Goal: Transaction & Acquisition: Purchase product/service

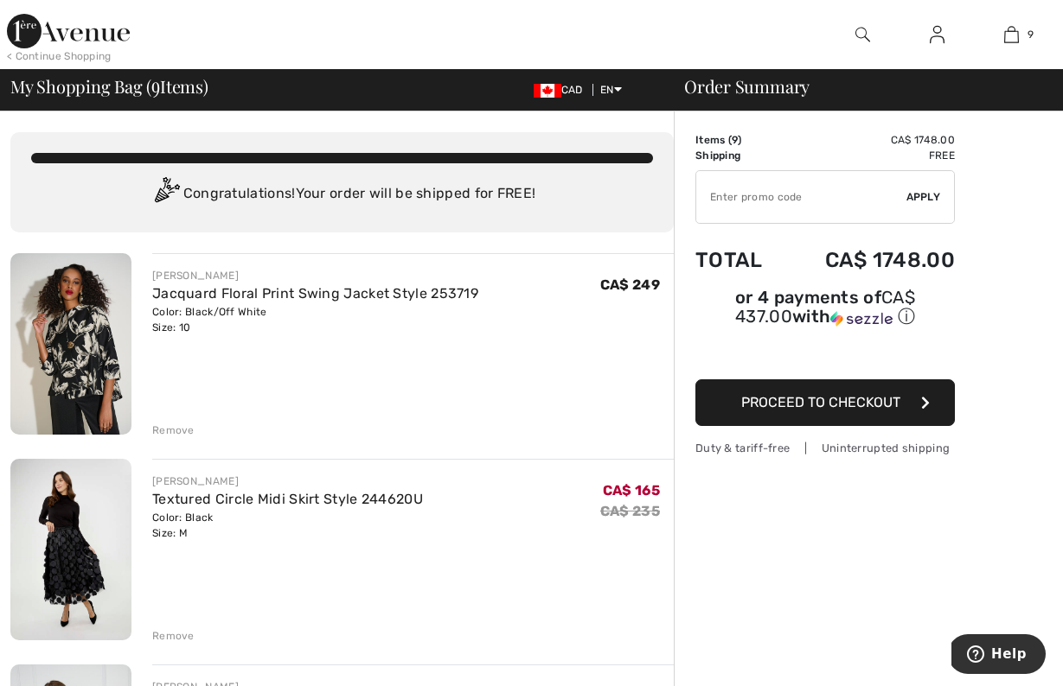
click at [87, 361] on img at bounding box center [70, 344] width 121 height 182
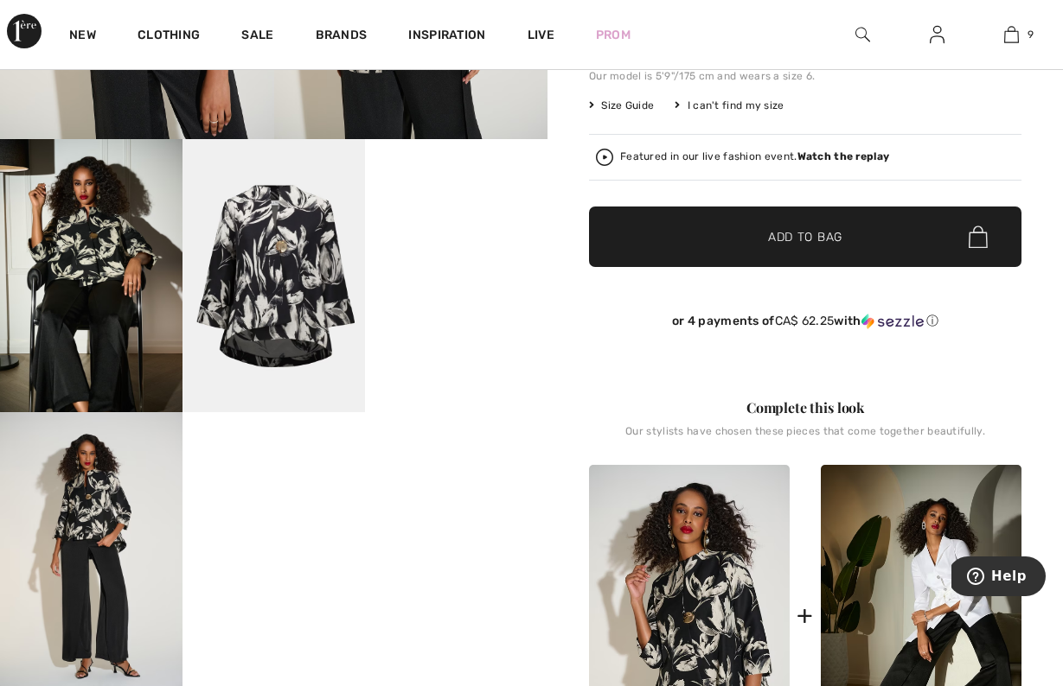
scroll to position [375, 0]
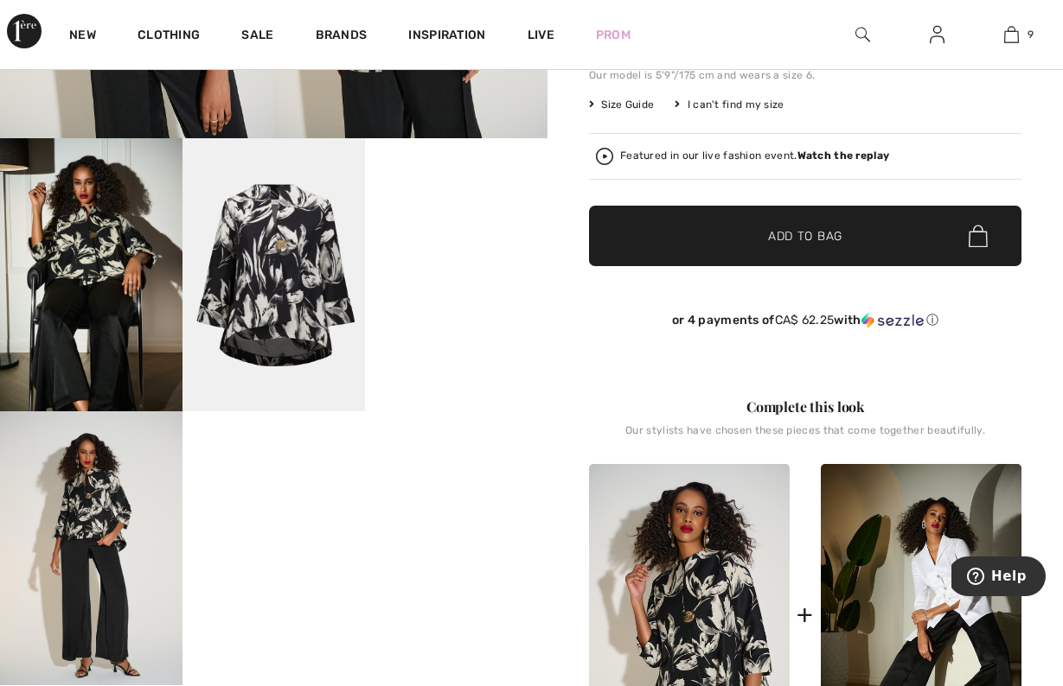
click at [431, 230] on video "Your browser does not support the video tag." at bounding box center [456, 184] width 182 height 92
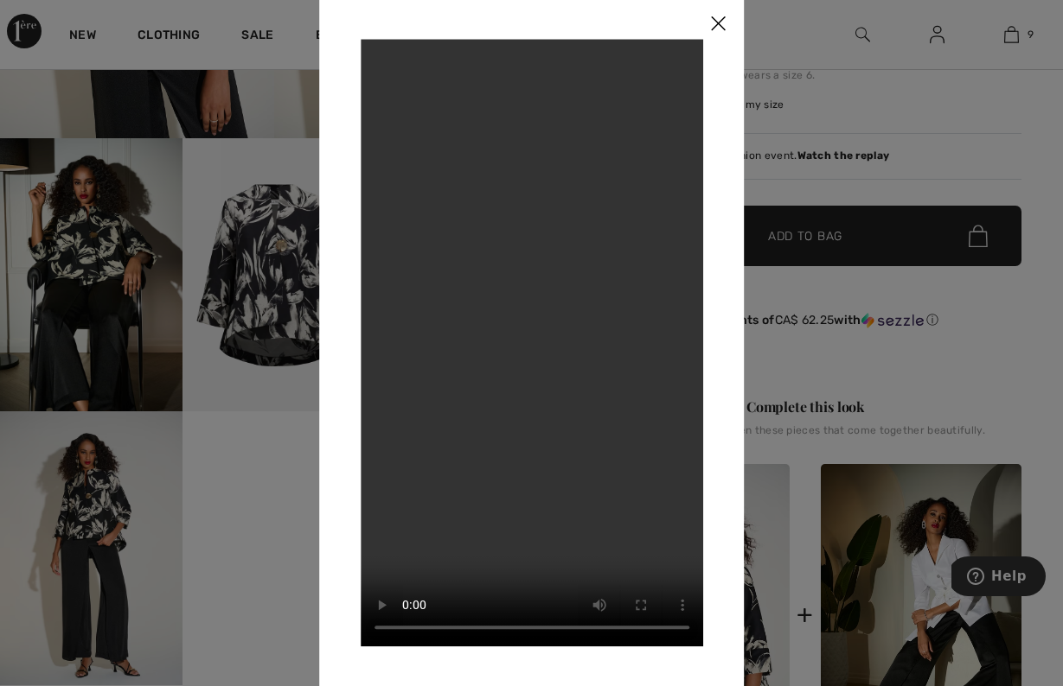
click at [719, 23] on img at bounding box center [718, 24] width 52 height 54
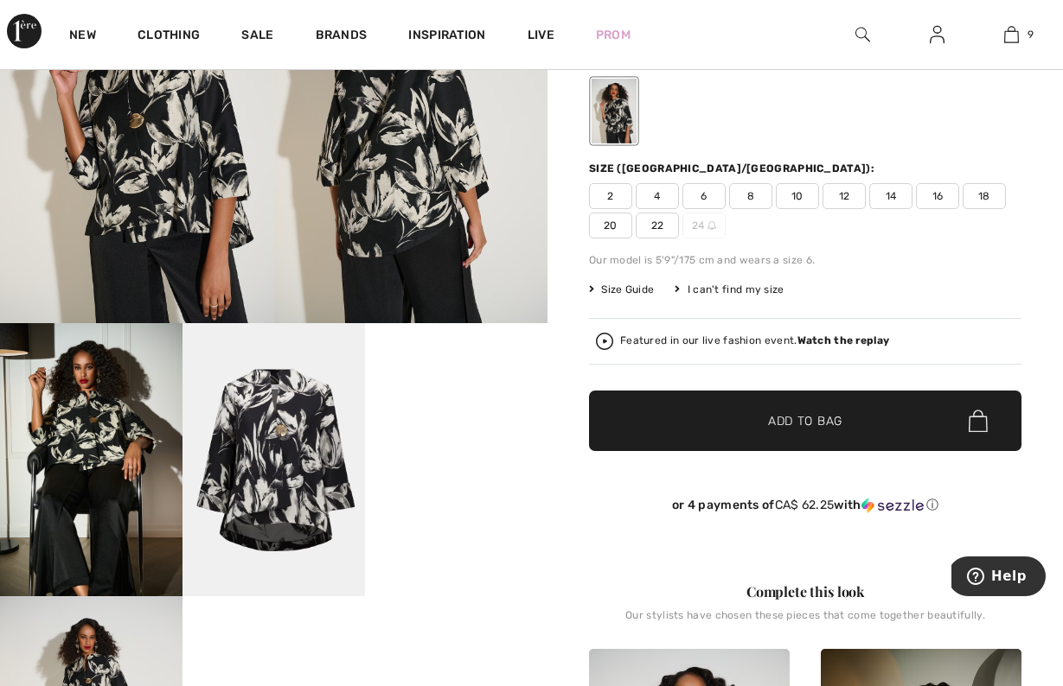
scroll to position [180, 0]
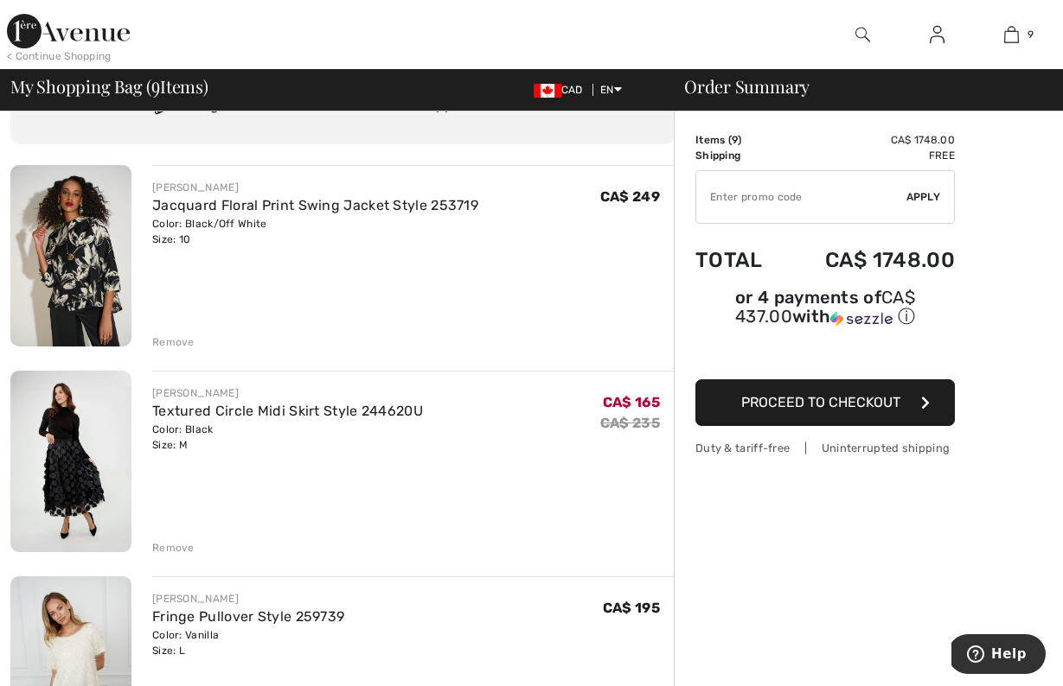
scroll to position [90, 0]
click at [80, 478] on img at bounding box center [70, 460] width 121 height 182
click at [181, 546] on div "Remove" at bounding box center [173, 547] width 42 height 16
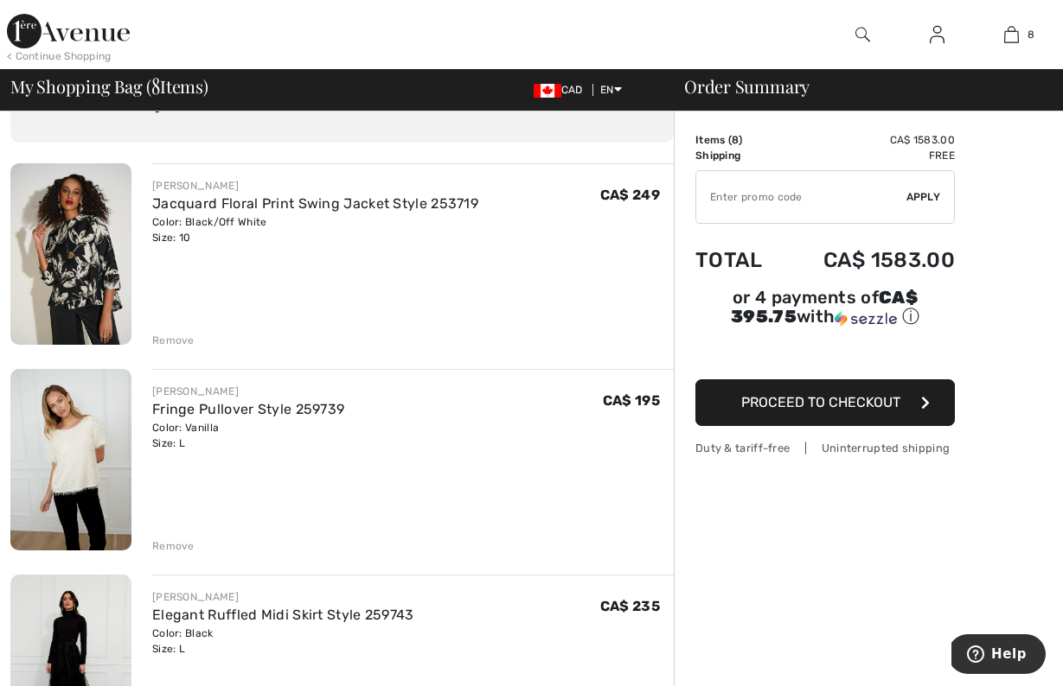
click at [181, 546] on div "Remove" at bounding box center [173, 547] width 42 height 16
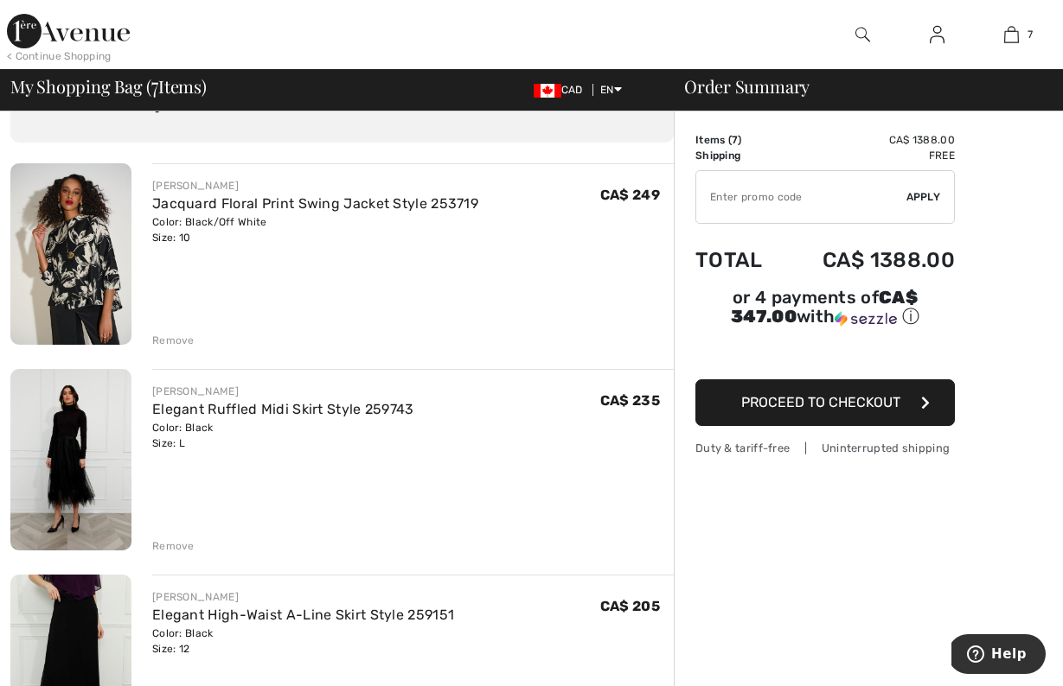
click at [172, 543] on div "Remove" at bounding box center [173, 547] width 42 height 16
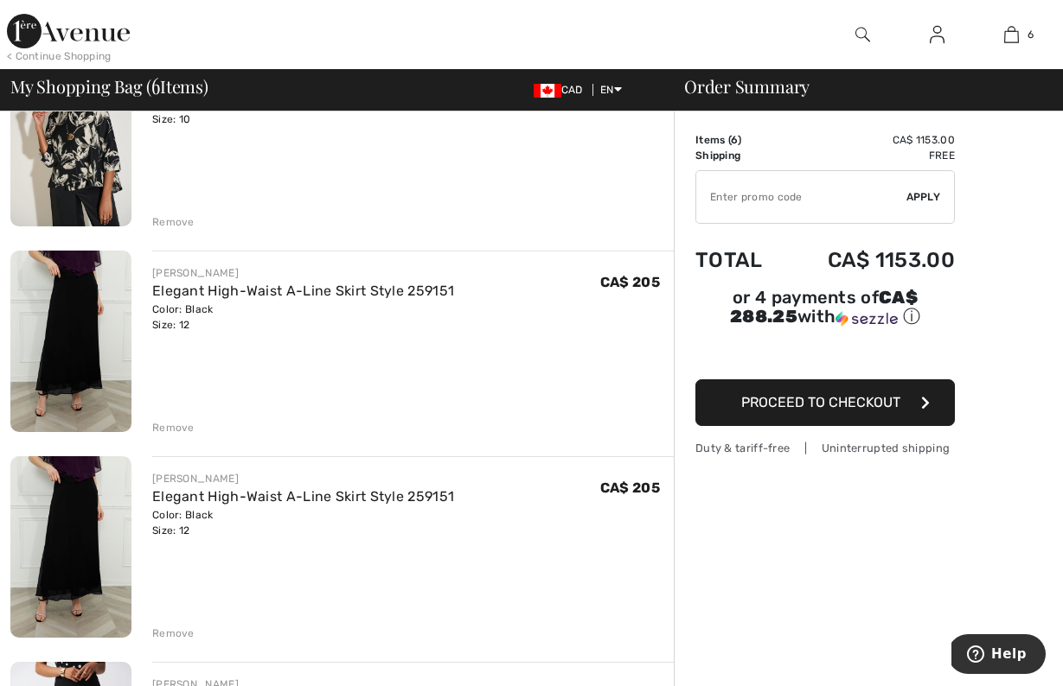
scroll to position [210, 0]
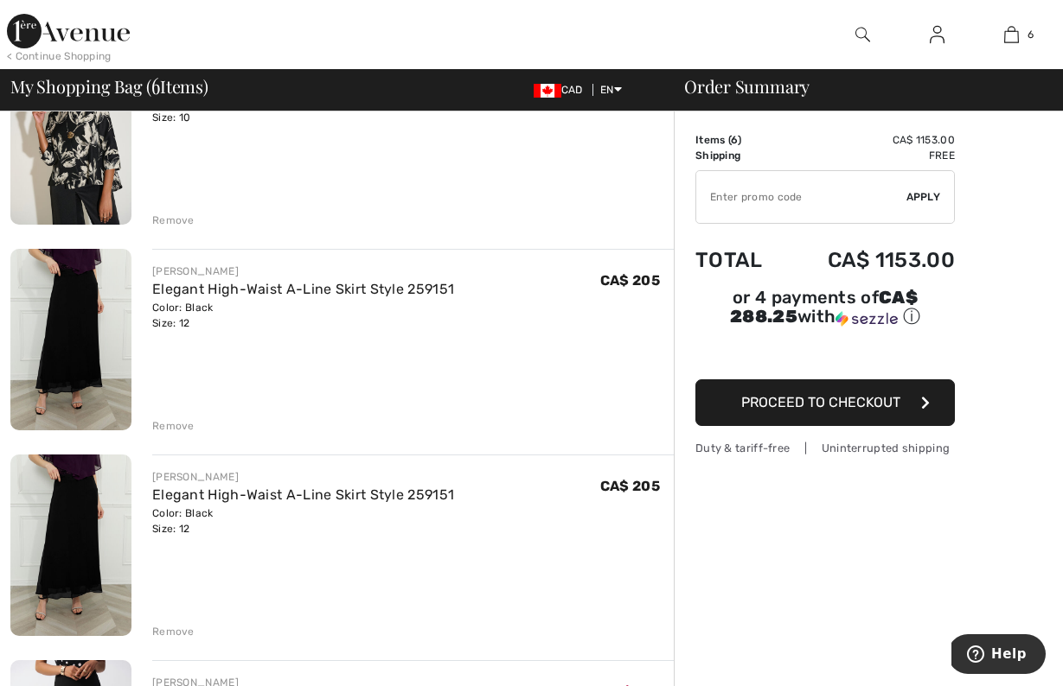
click at [178, 422] on div "Remove" at bounding box center [173, 426] width 42 height 16
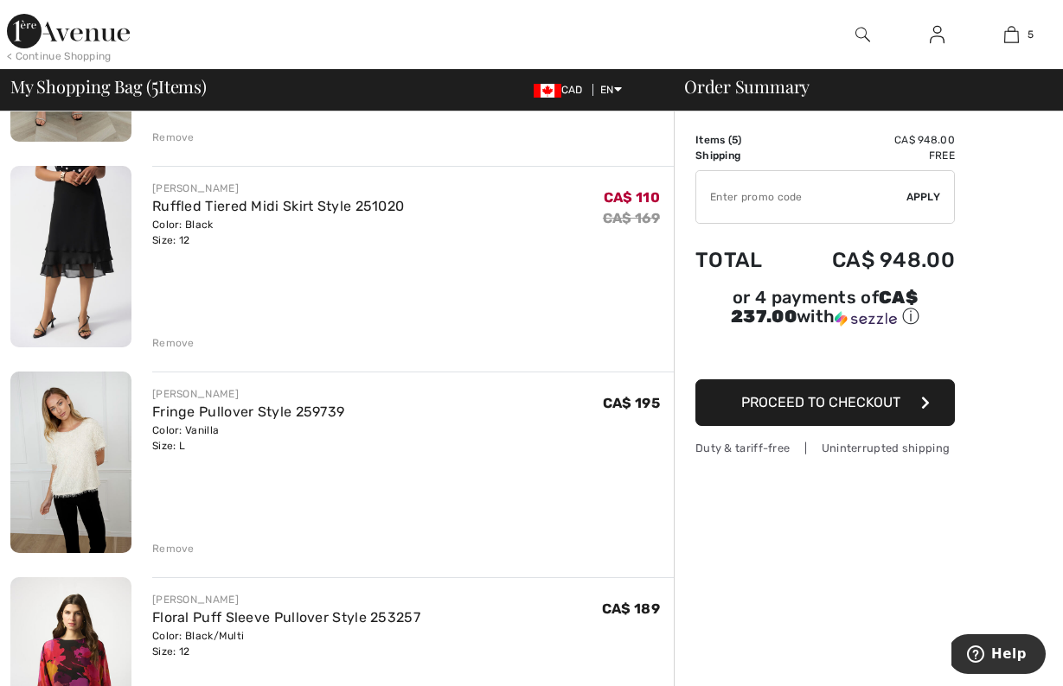
scroll to position [501, 0]
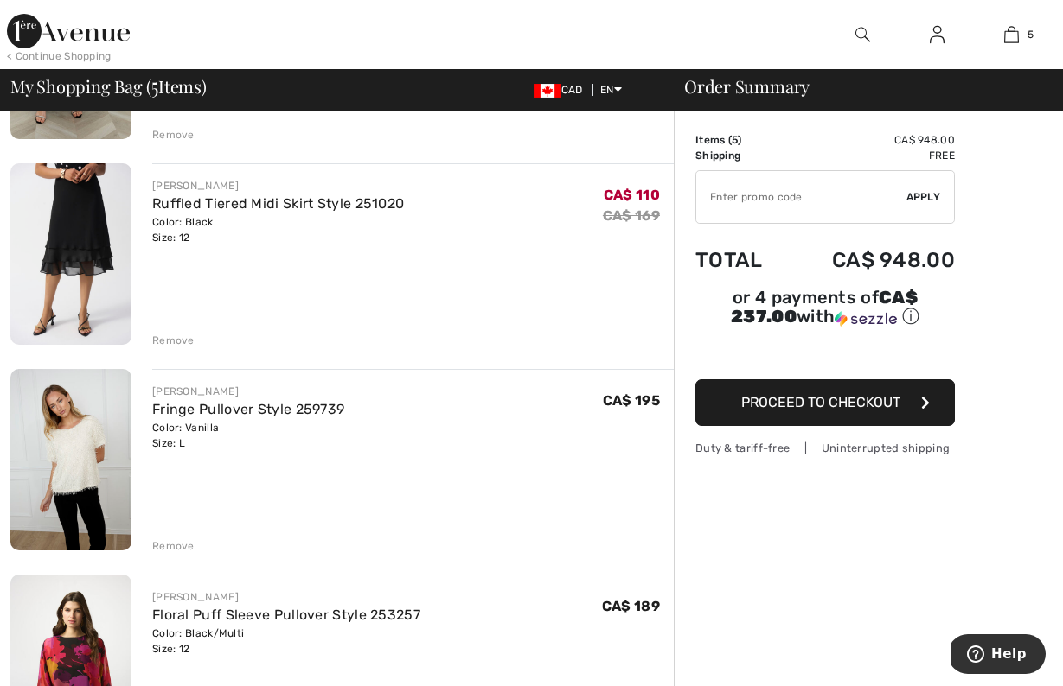
click at [172, 546] on div "Remove" at bounding box center [173, 547] width 42 height 16
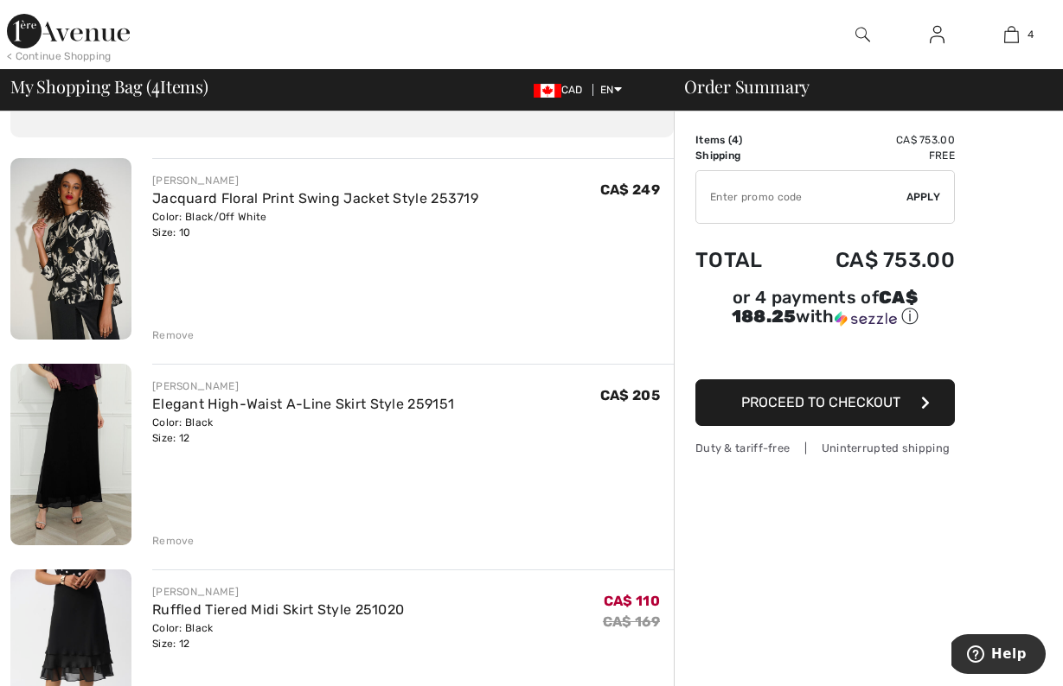
scroll to position [104, 0]
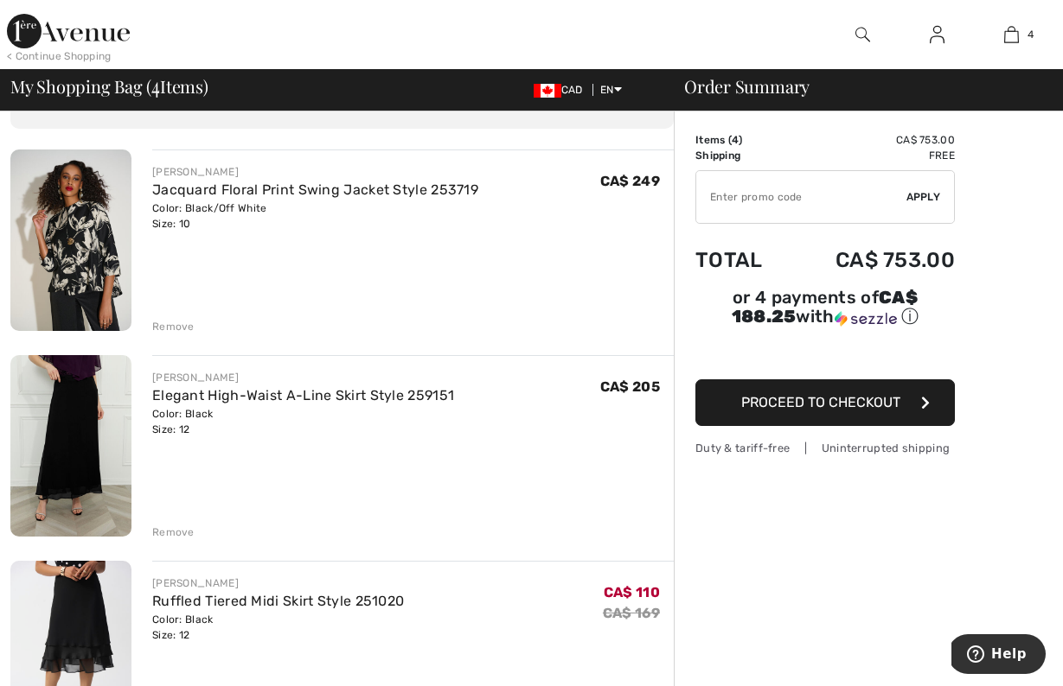
click at [82, 439] on img at bounding box center [70, 446] width 121 height 182
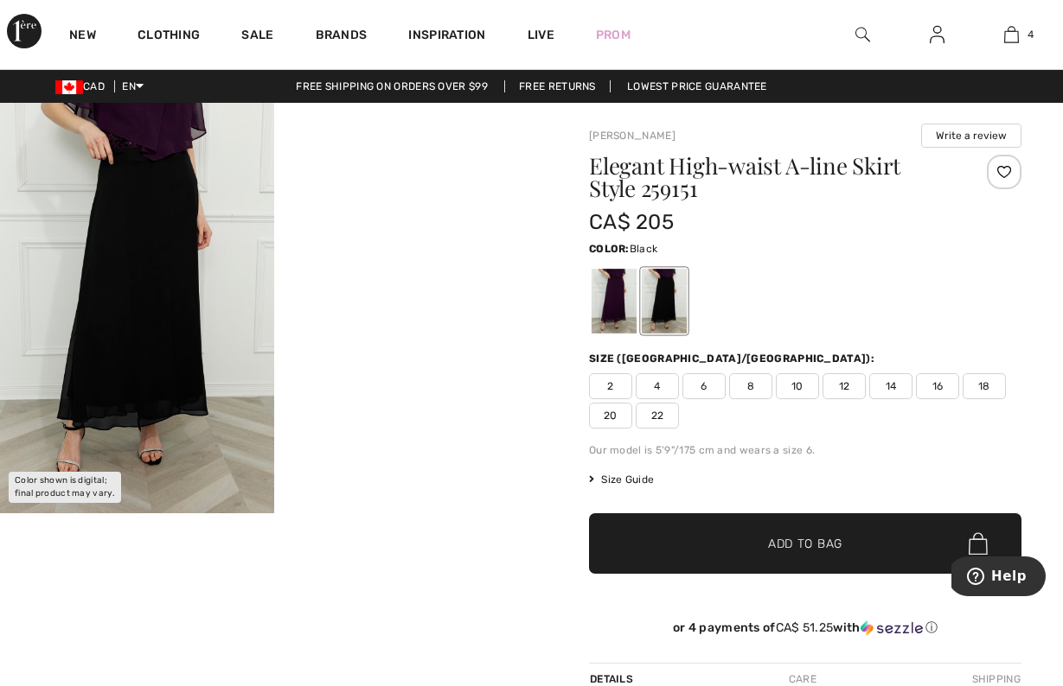
click at [437, 239] on video "Your browser does not support the video tag." at bounding box center [411, 171] width 274 height 137
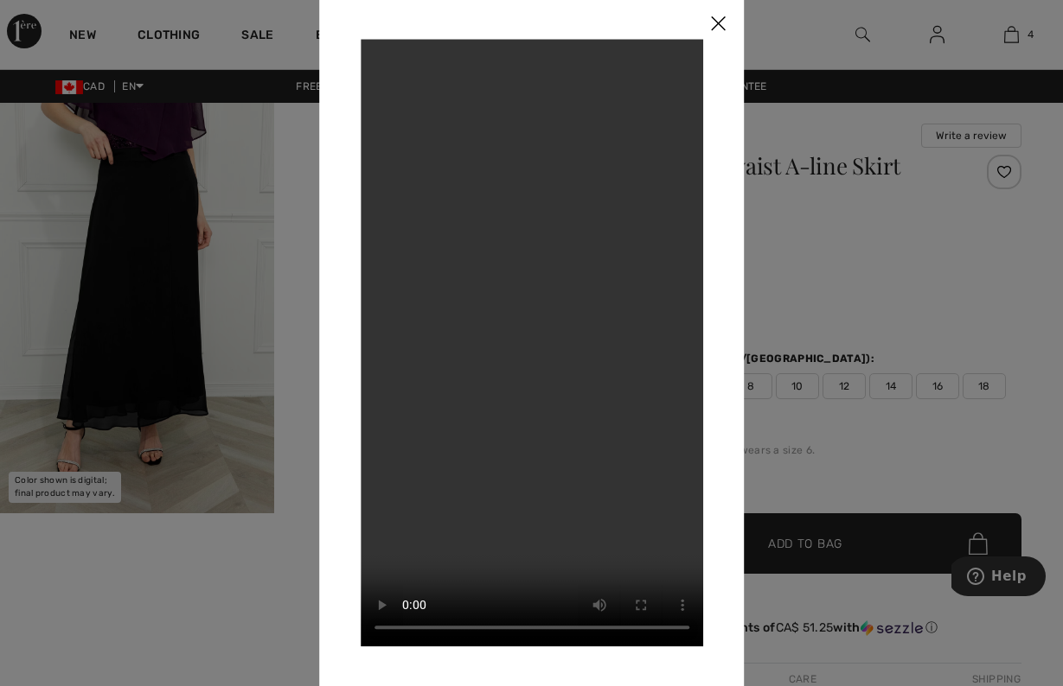
click at [723, 21] on img at bounding box center [718, 24] width 52 height 54
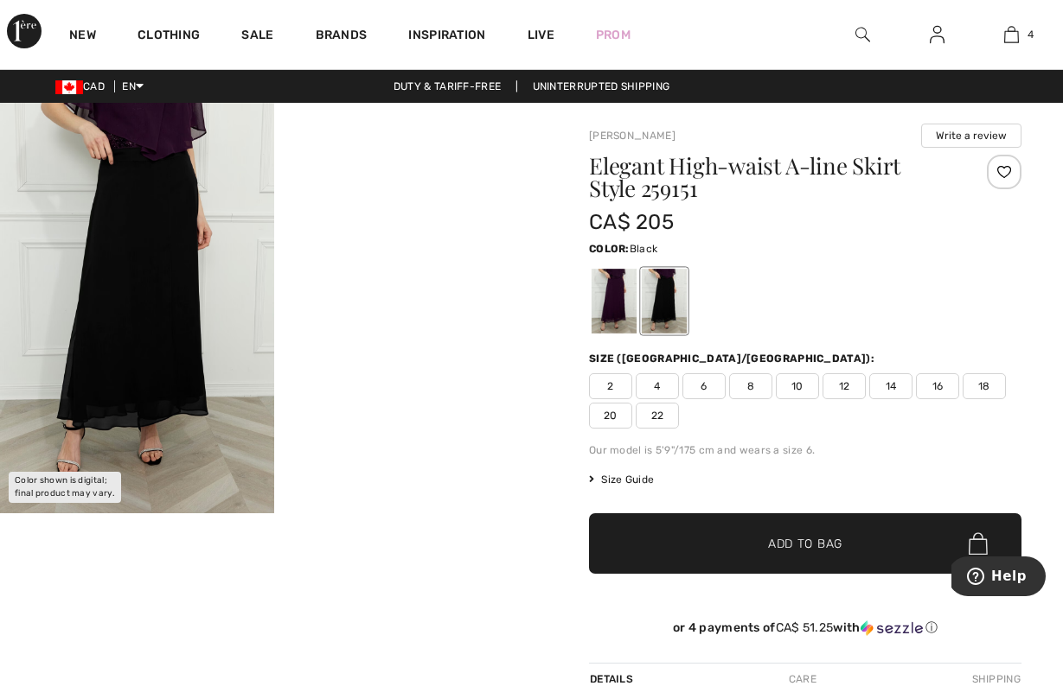
click at [150, 256] on img at bounding box center [137, 308] width 274 height 411
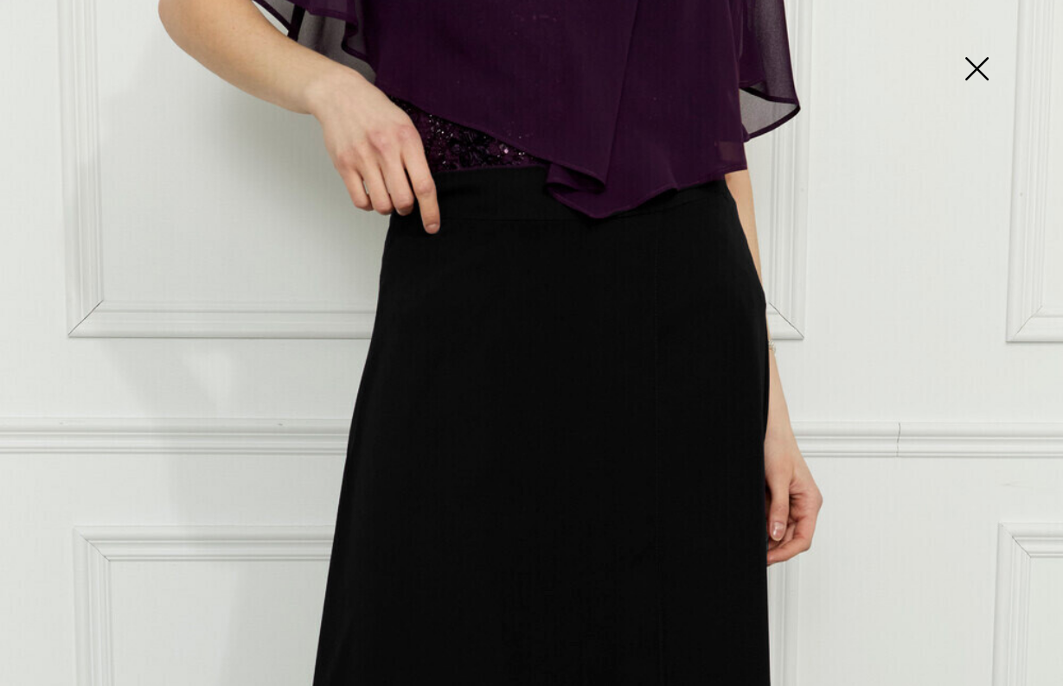
scroll to position [5, 0]
click at [979, 64] on img at bounding box center [976, 70] width 86 height 89
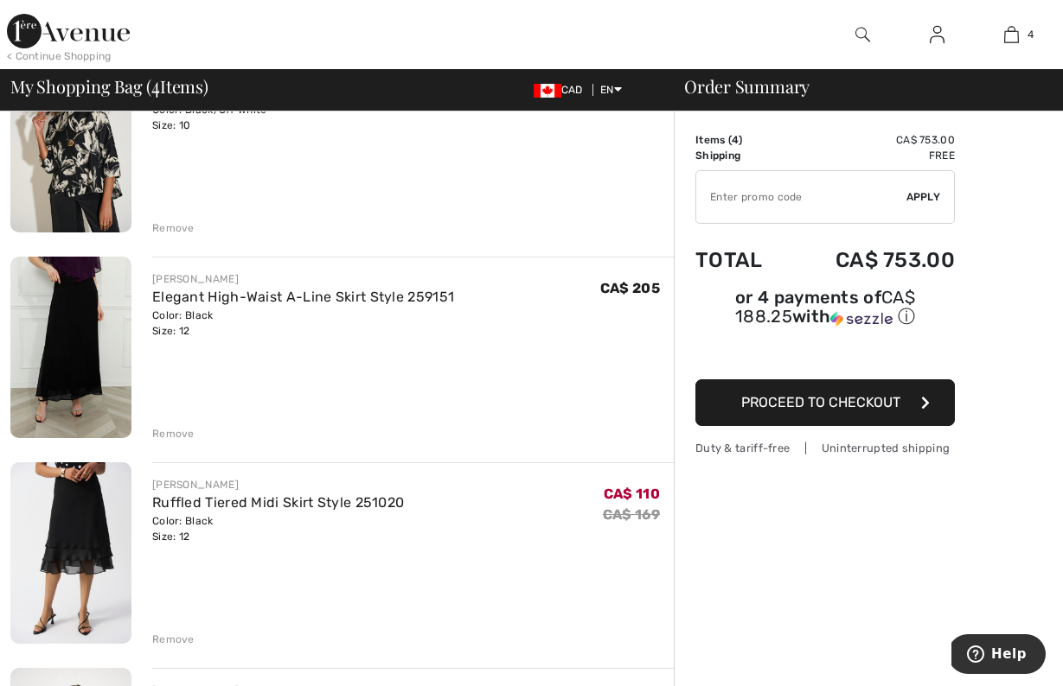
scroll to position [208, 0]
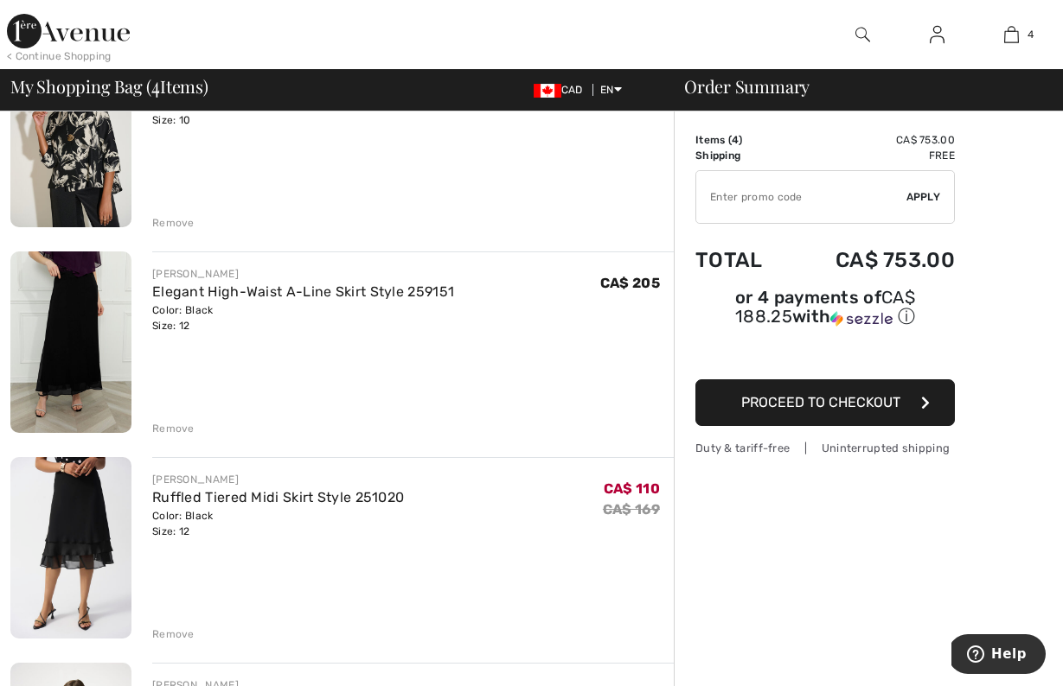
click at [84, 516] on img at bounding box center [70, 548] width 121 height 182
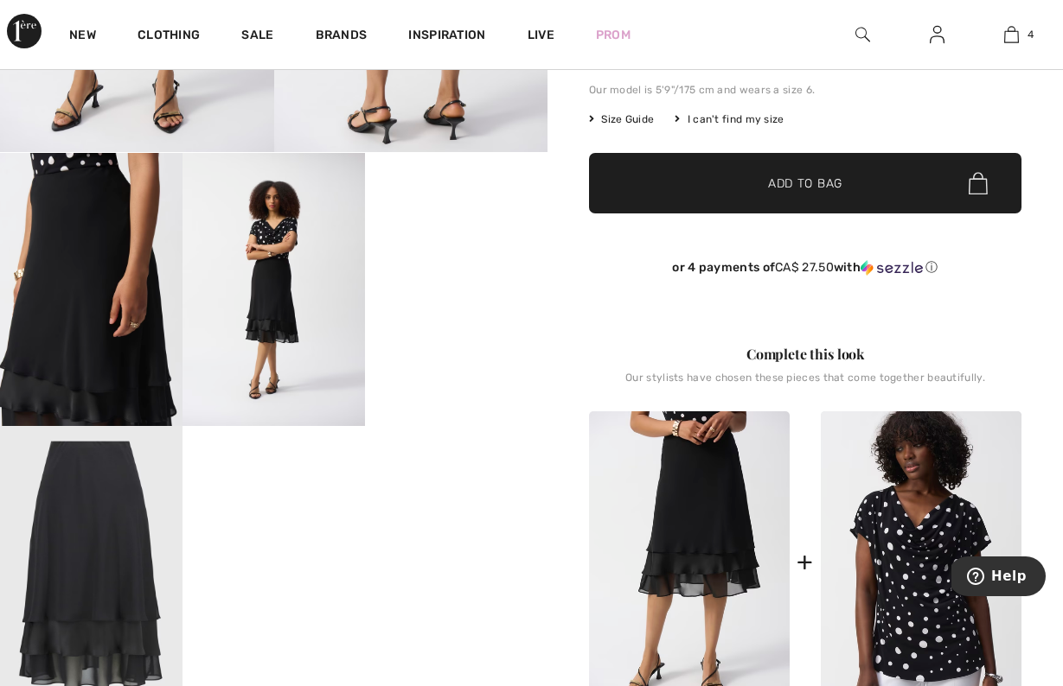
scroll to position [364, 0]
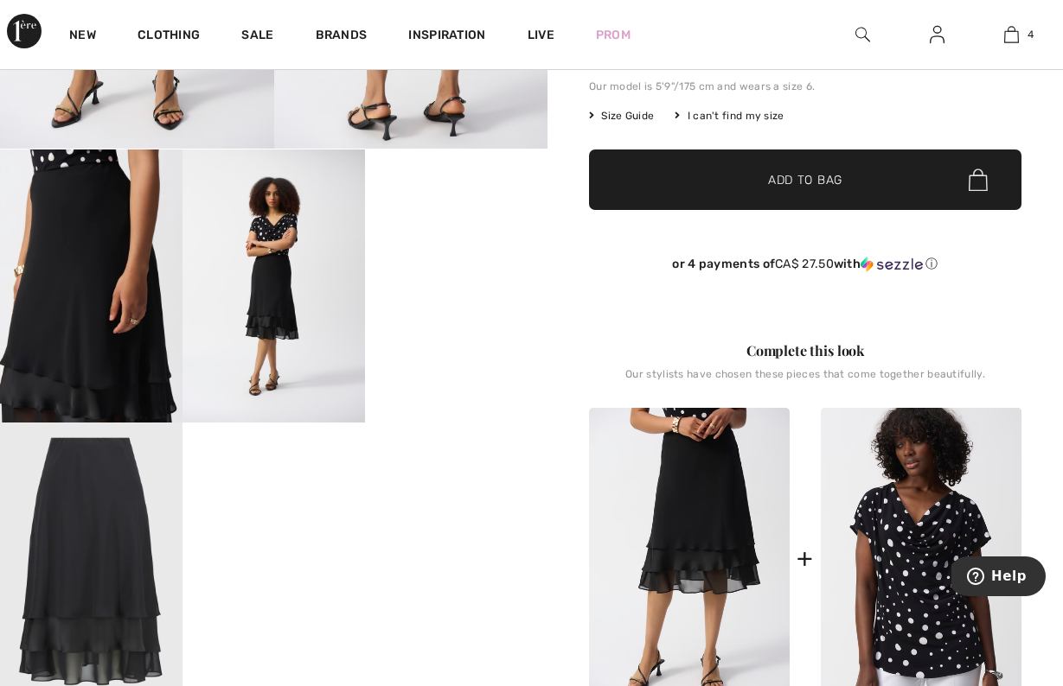
click at [467, 241] on video "Your browser does not support the video tag." at bounding box center [456, 196] width 182 height 92
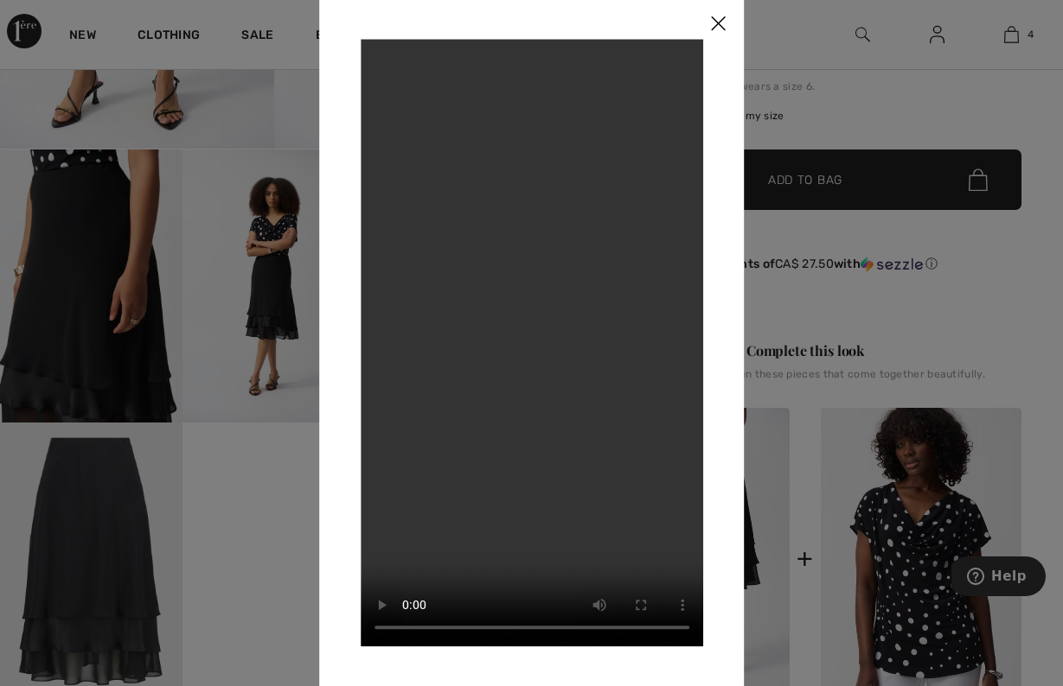
click at [723, 22] on img at bounding box center [718, 24] width 52 height 54
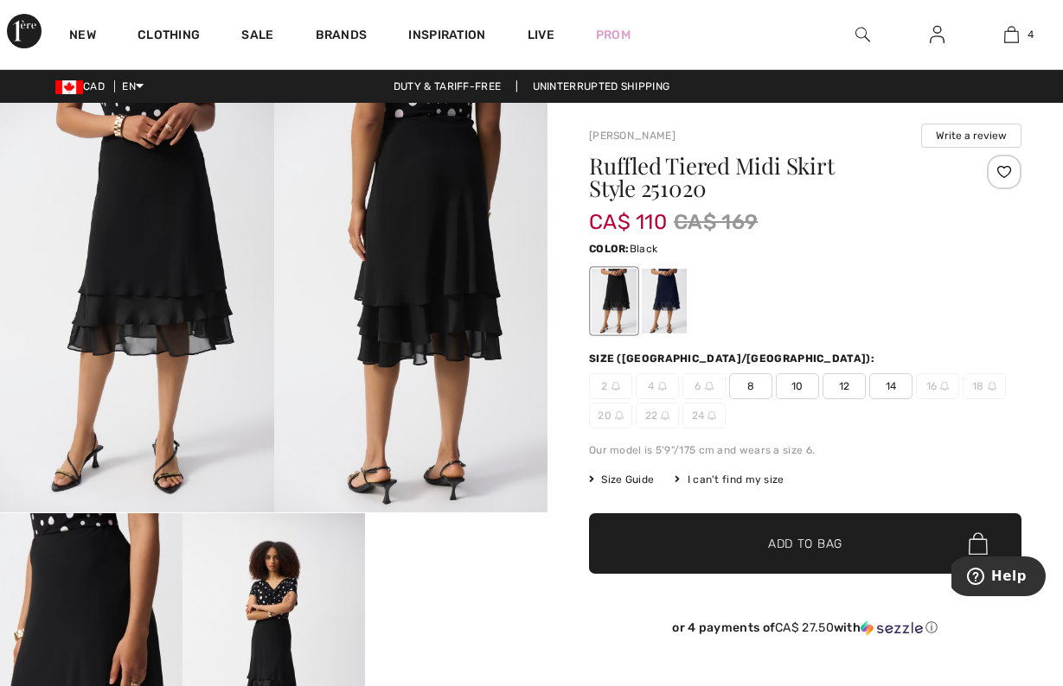
scroll to position [0, 0]
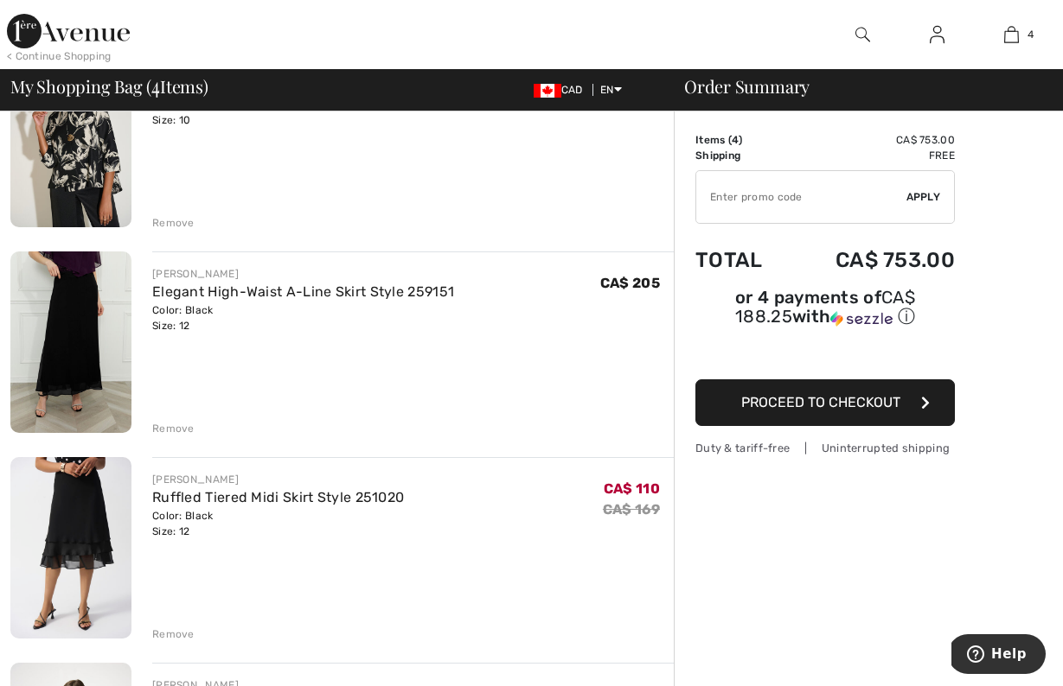
click at [173, 429] on div "Remove" at bounding box center [173, 429] width 42 height 16
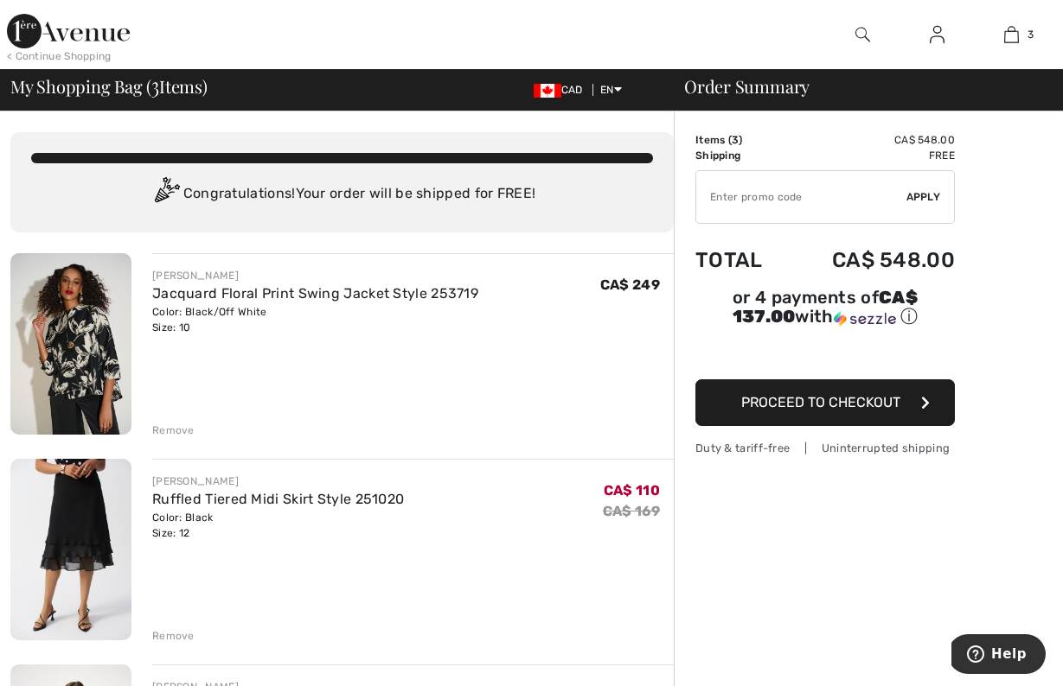
click at [834, 405] on span "Proceed to Checkout" at bounding box center [820, 402] width 159 height 16
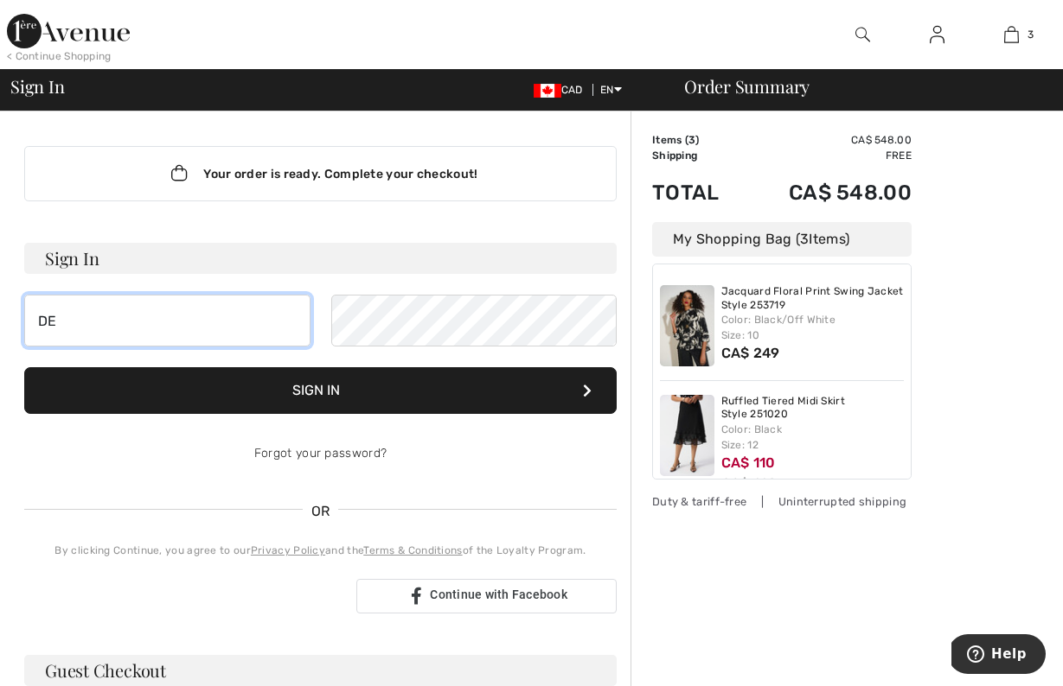
type input "D"
type input "d"
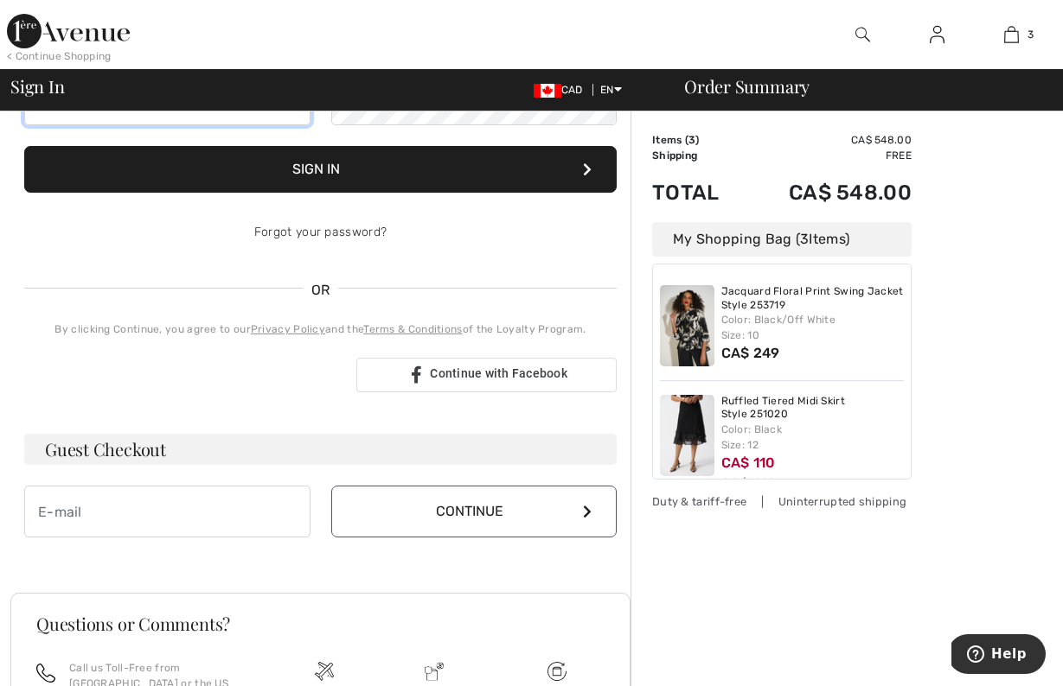
scroll to position [222, 0]
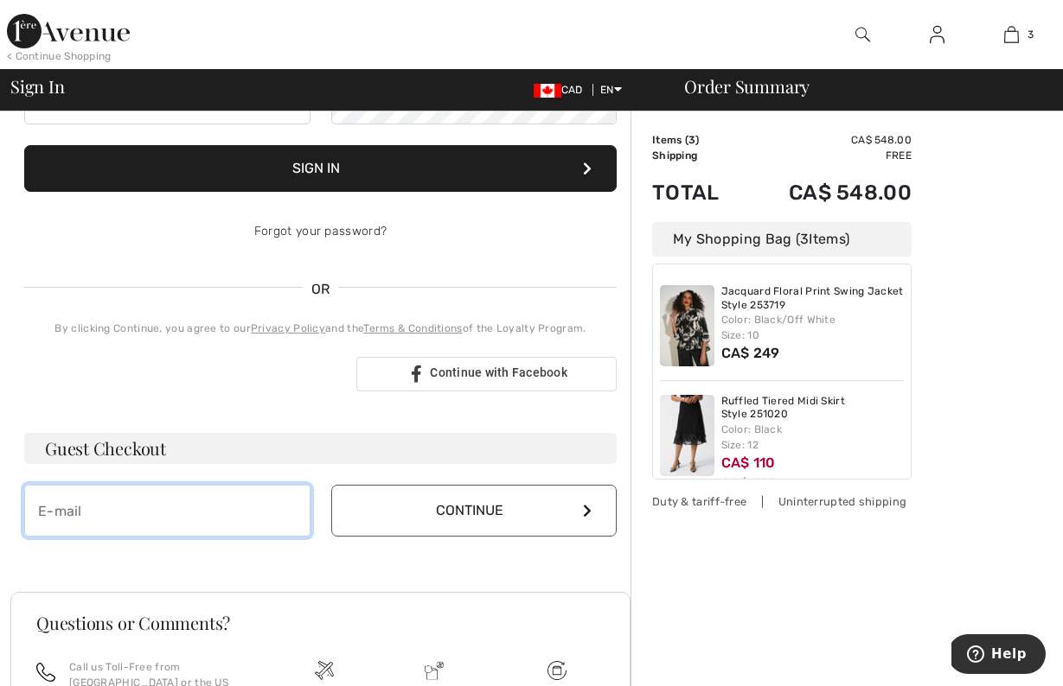
click at [45, 507] on input "email" at bounding box center [167, 511] width 286 height 52
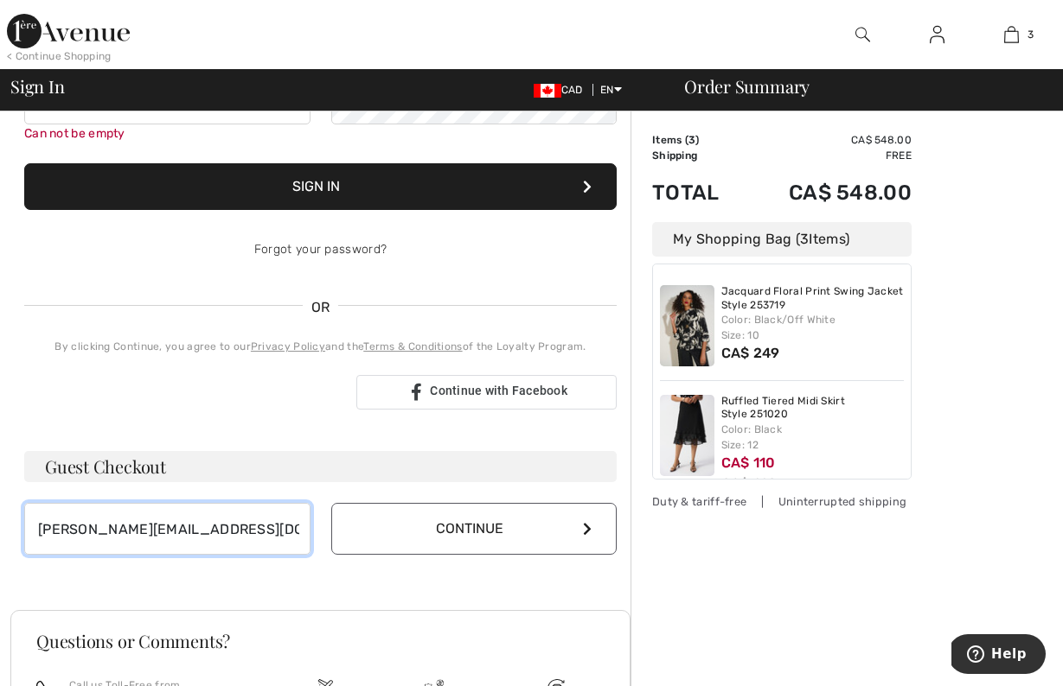
type input "[PERSON_NAME][EMAIL_ADDRESS][DOMAIN_NAME]"
click at [585, 527] on icon at bounding box center [587, 529] width 9 height 14
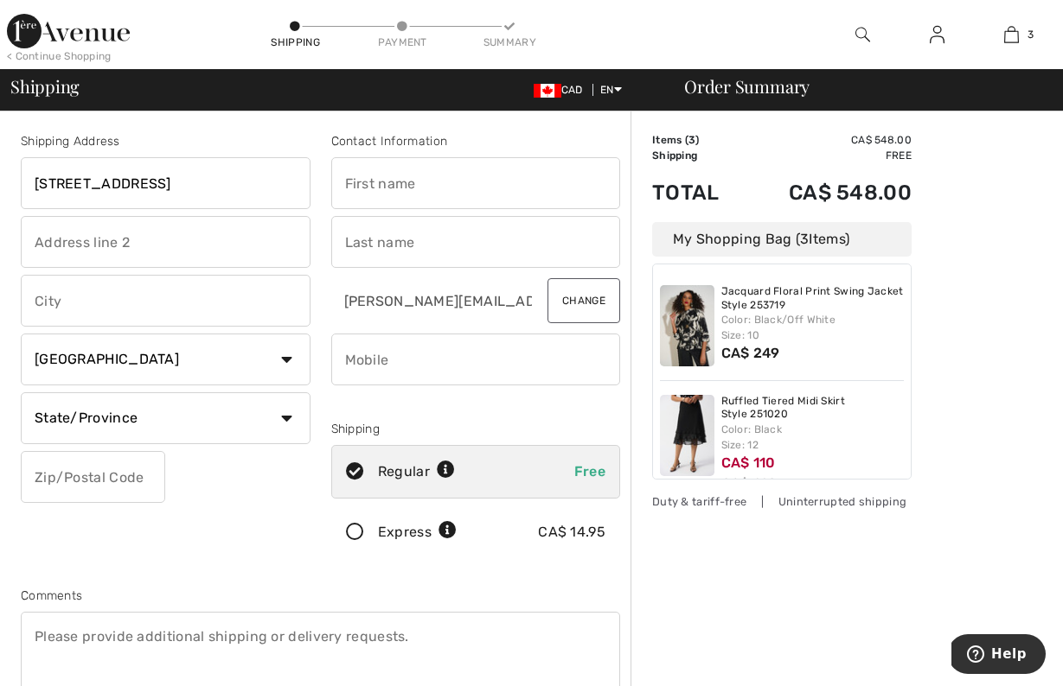
type input "[STREET_ADDRESS]"
type input "[GEOGRAPHIC_DATA]"
select select "ON"
type input "L4V1P6"
type input "Denise"
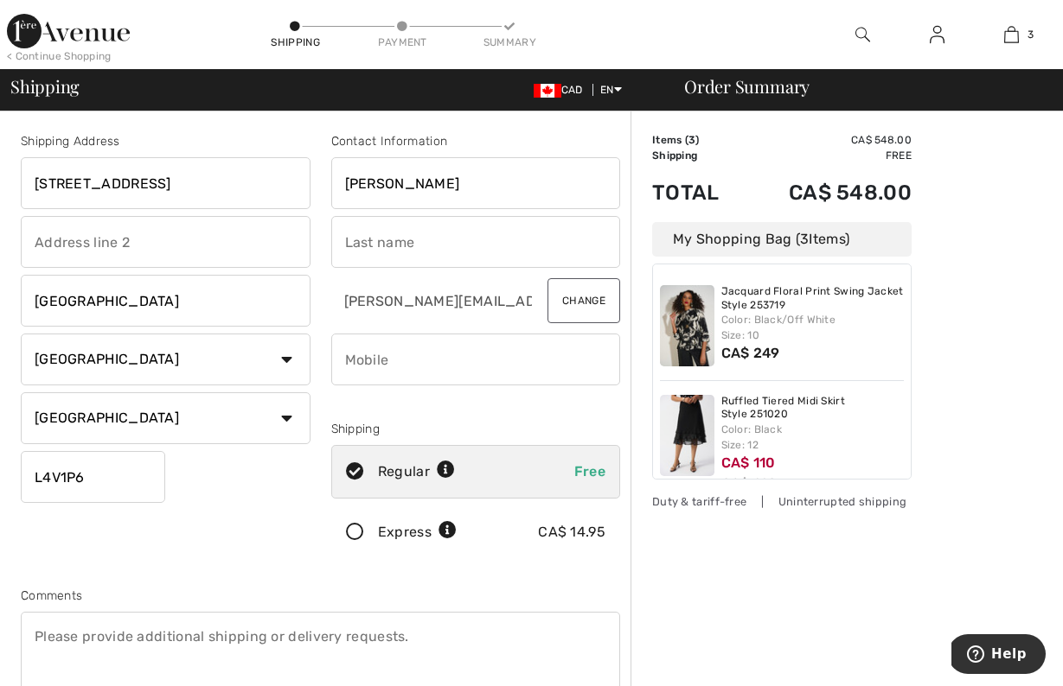
click at [317, 318] on div "Shipping Address 6325 Northwwest Drive Mississauga Country Canada United States…" at bounding box center [165, 349] width 310 height 434
type input "Leupolt"
click at [275, 556] on div "Shipping Address 6325 Northwwest Drive Mississauga Country Canada United States…" at bounding box center [165, 349] width 310 height 434
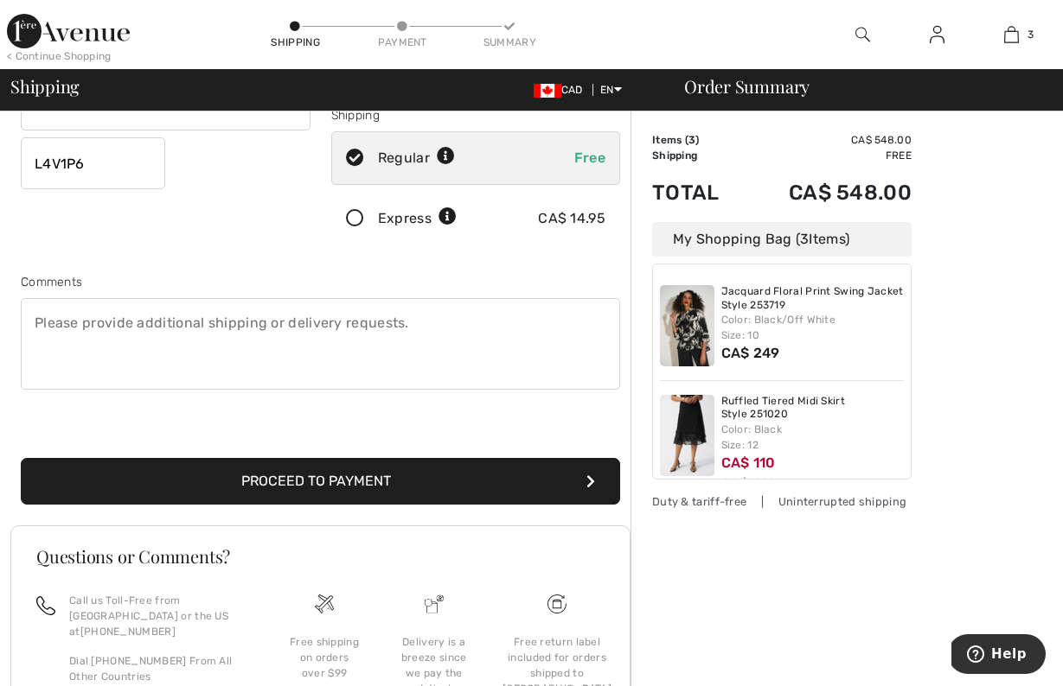
scroll to position [316, 0]
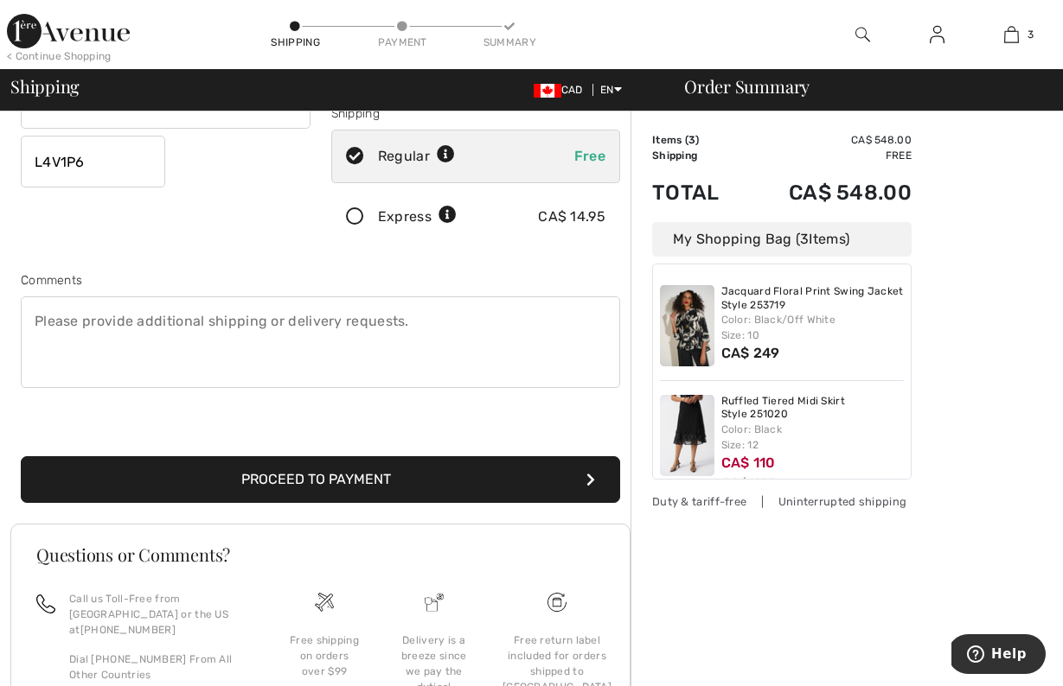
type input "4164566523"
click at [314, 482] on button "Proceed to Payment" at bounding box center [320, 480] width 599 height 47
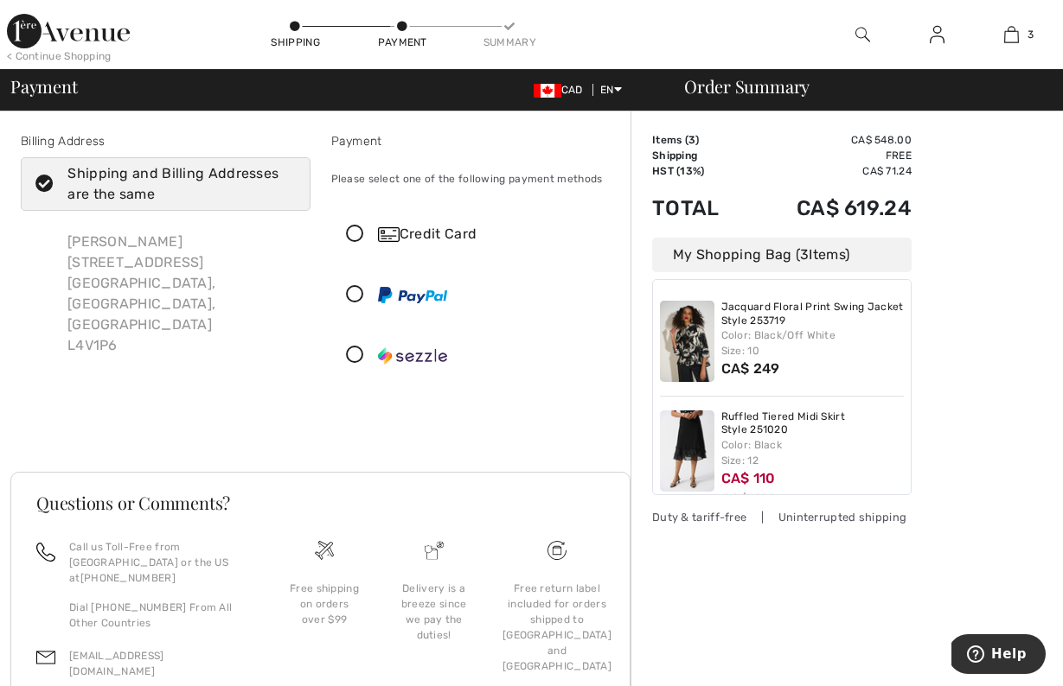
click at [356, 228] on icon at bounding box center [355, 235] width 46 height 18
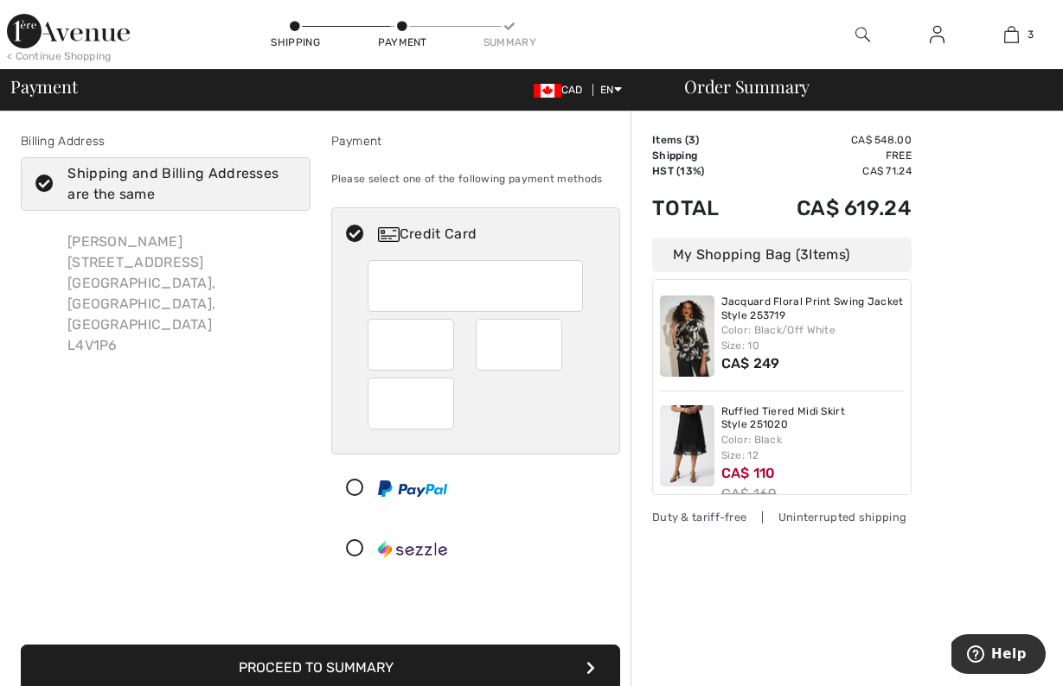
click at [441, 670] on button "Proceed to Summary" at bounding box center [320, 668] width 599 height 47
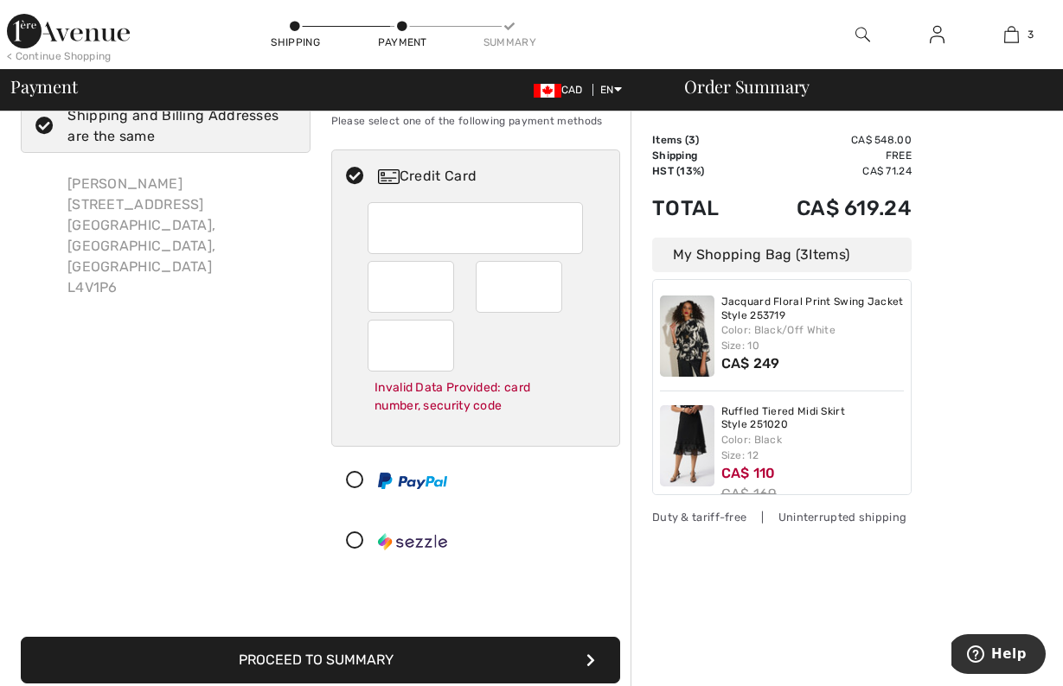
scroll to position [69, 0]
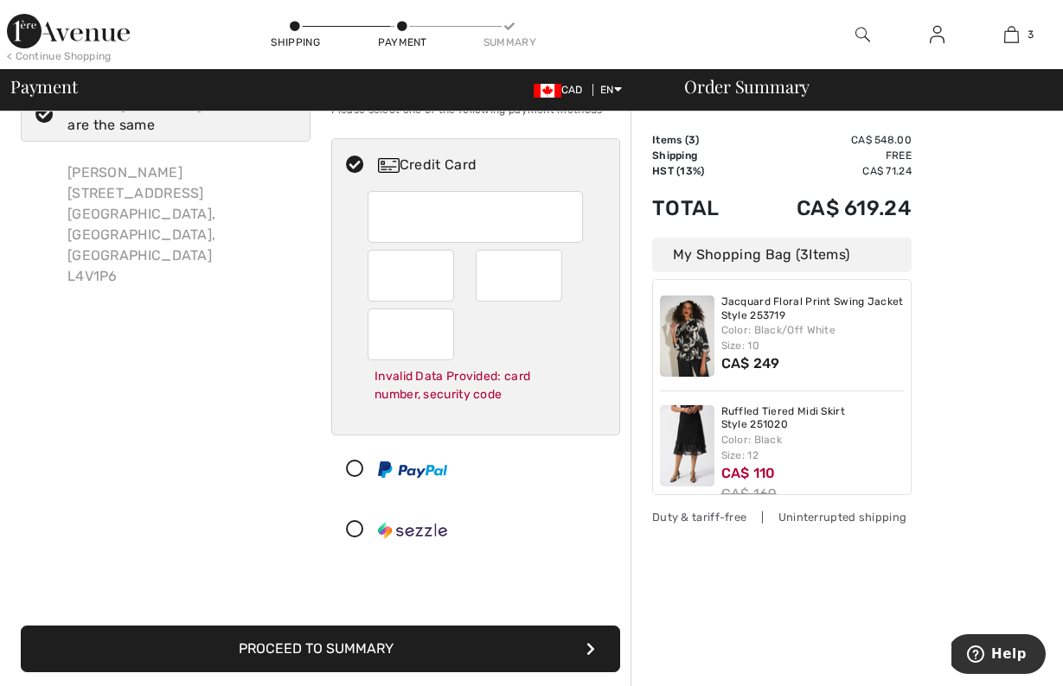
click at [431, 652] on button "Proceed to Summary" at bounding box center [320, 649] width 599 height 47
drag, startPoint x: 403, startPoint y: 296, endPoint x: 344, endPoint y: 644, distance: 353.4
click at [344, 644] on button "Proceed to Summary" at bounding box center [320, 649] width 599 height 47
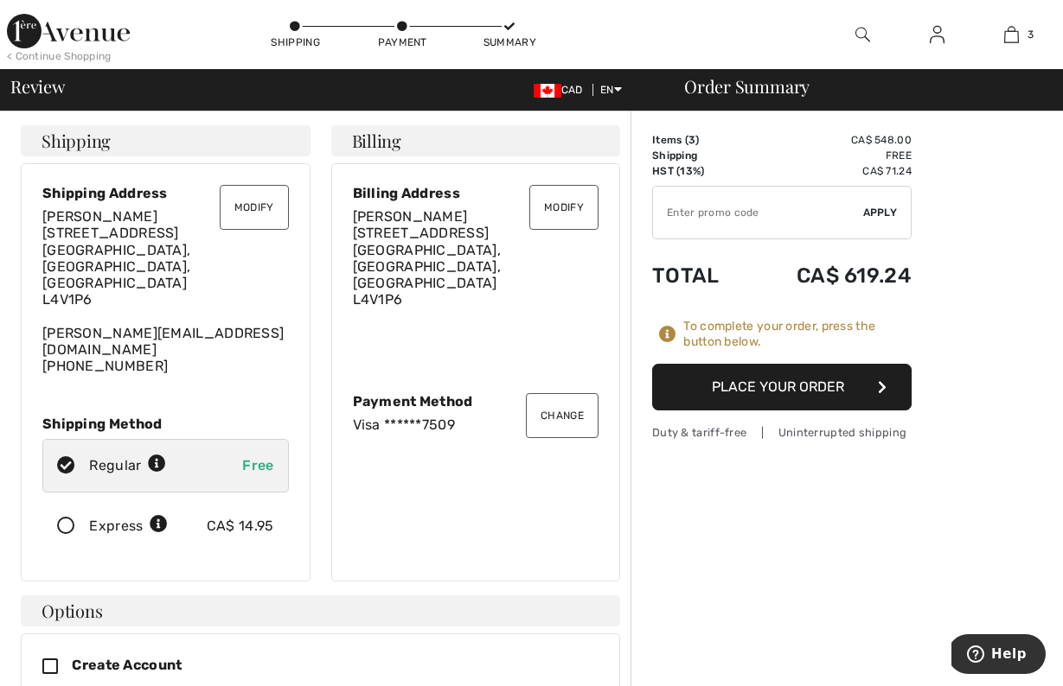
click at [567, 208] on button "Modify" at bounding box center [563, 207] width 69 height 45
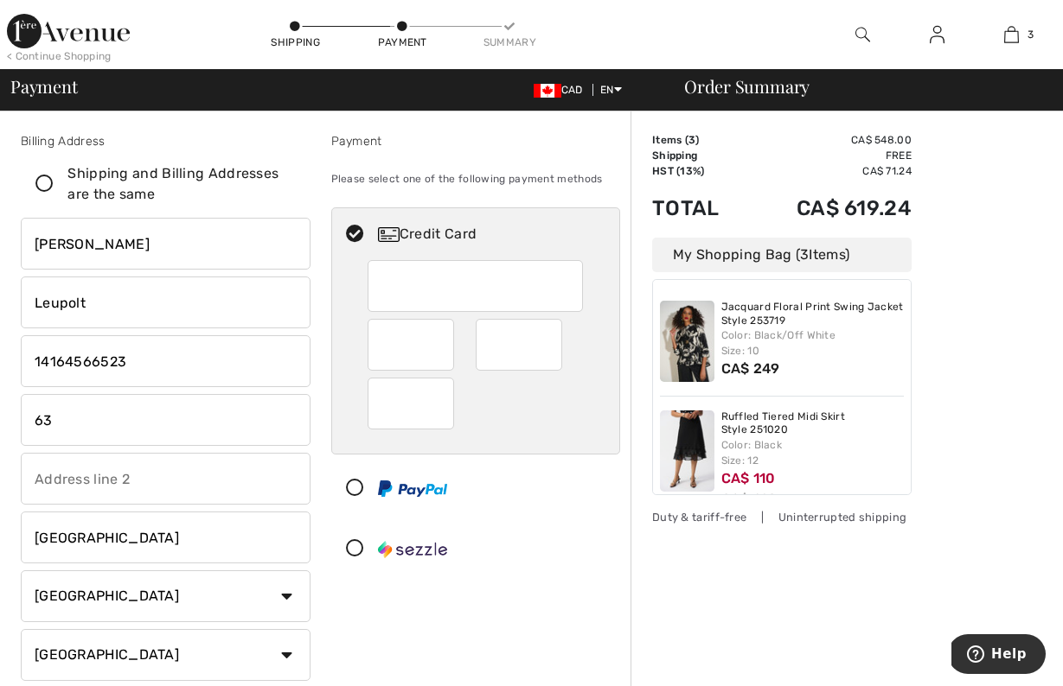
type input "6"
type input "Box 249"
type input "M"
click at [120, 543] on input "Schomberg" at bounding box center [166, 538] width 290 height 52
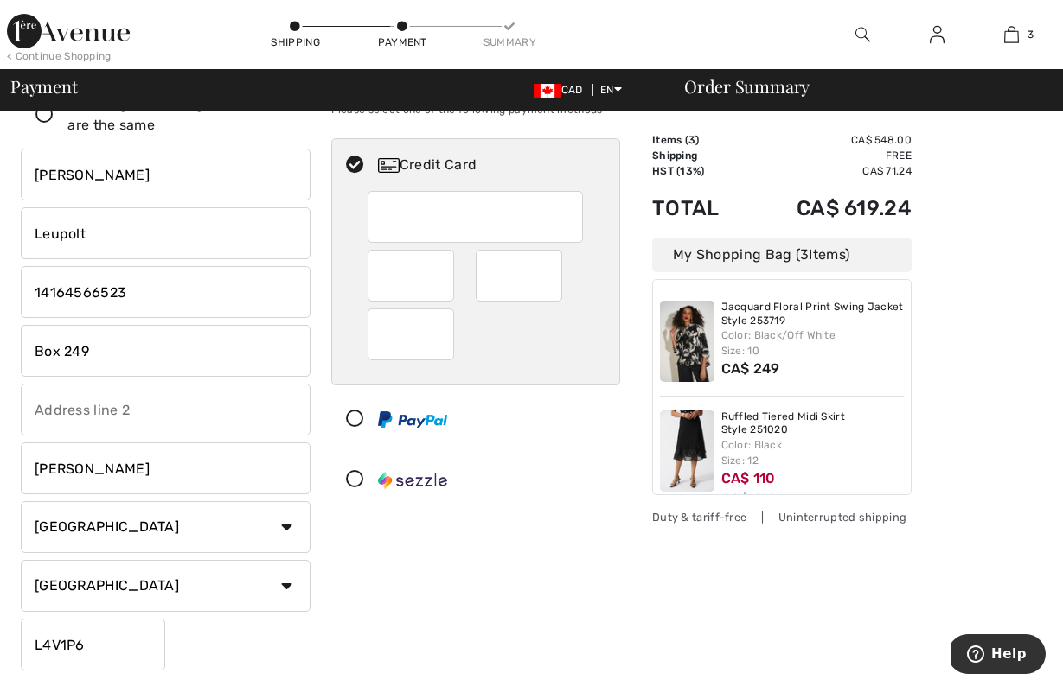
scroll to position [103, 0]
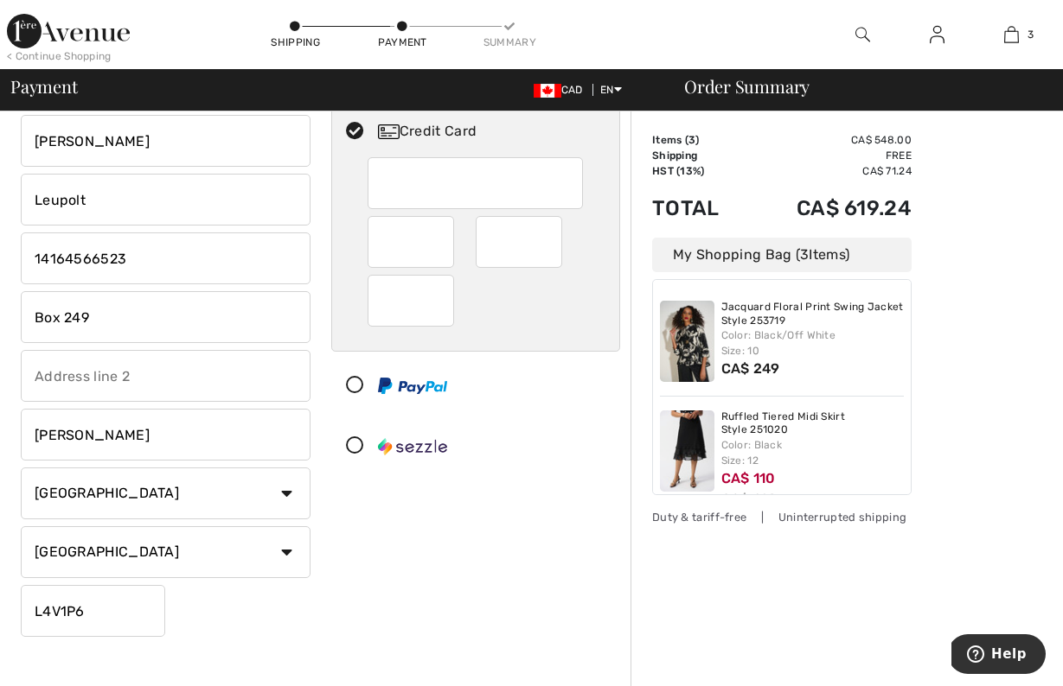
type input "Schomberg"
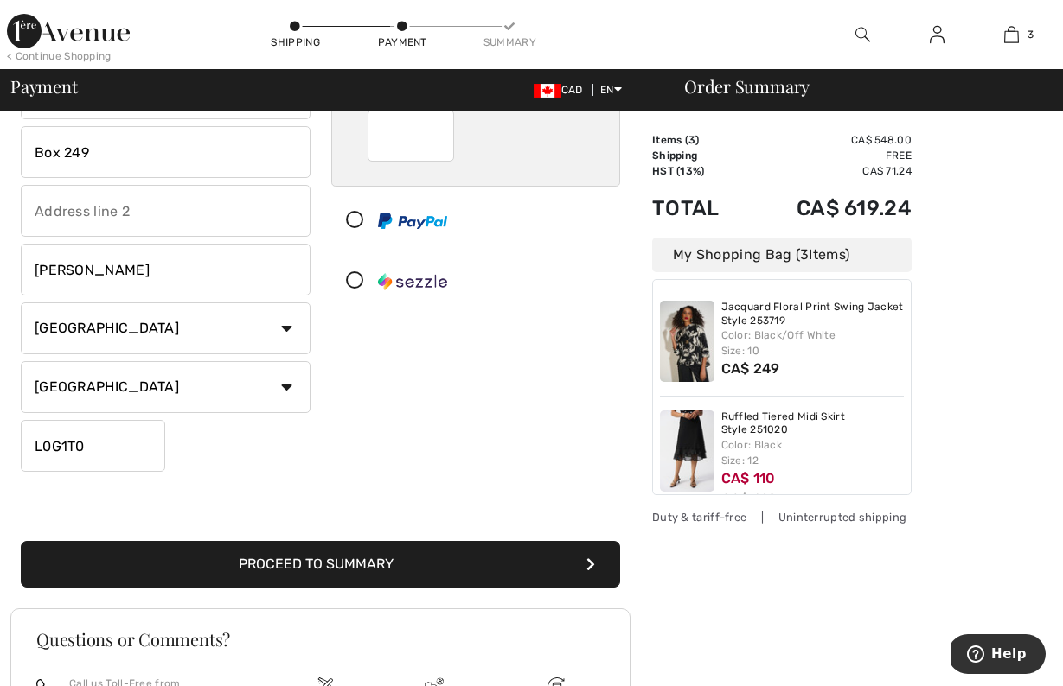
scroll to position [271, 0]
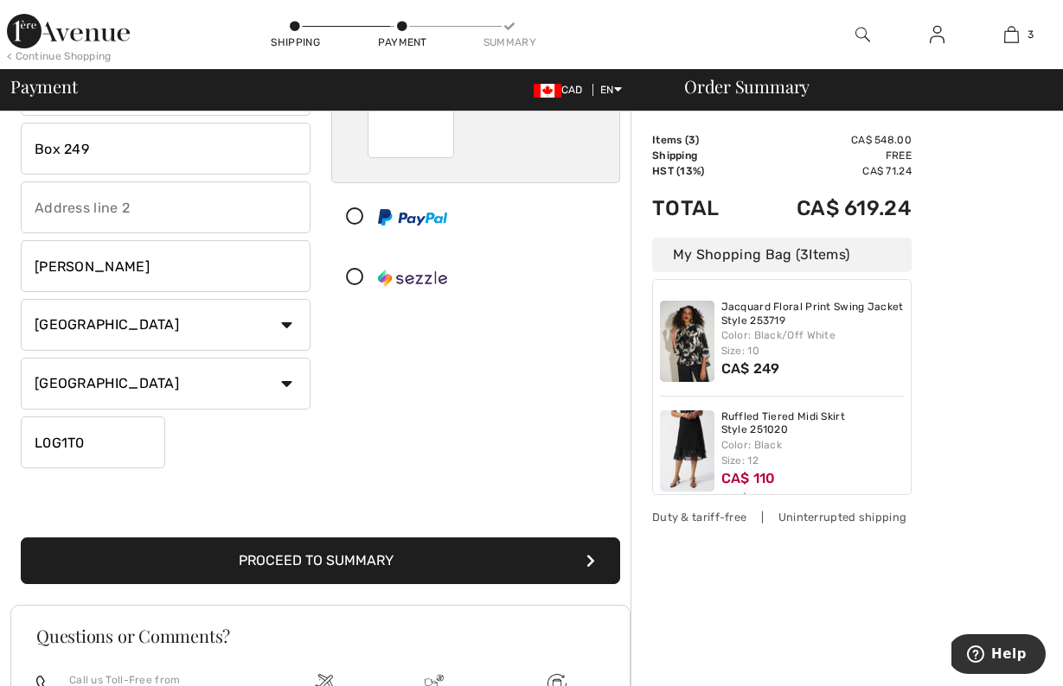
type input "L0G1T0"
click at [448, 564] on button "Proceed to Summary" at bounding box center [320, 561] width 599 height 47
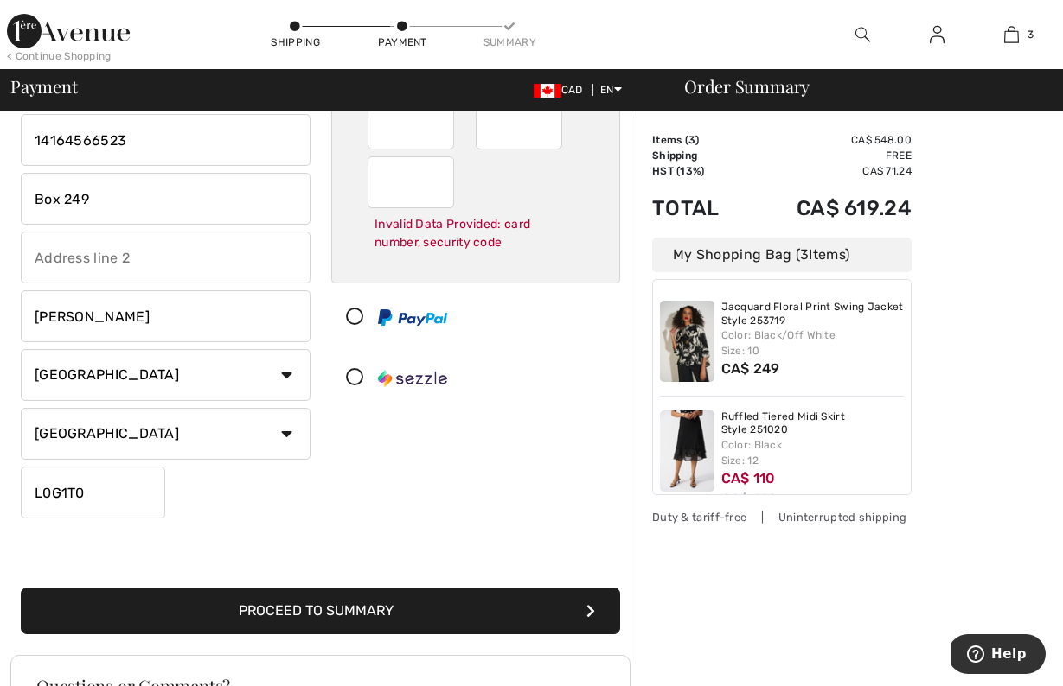
scroll to position [222, 0]
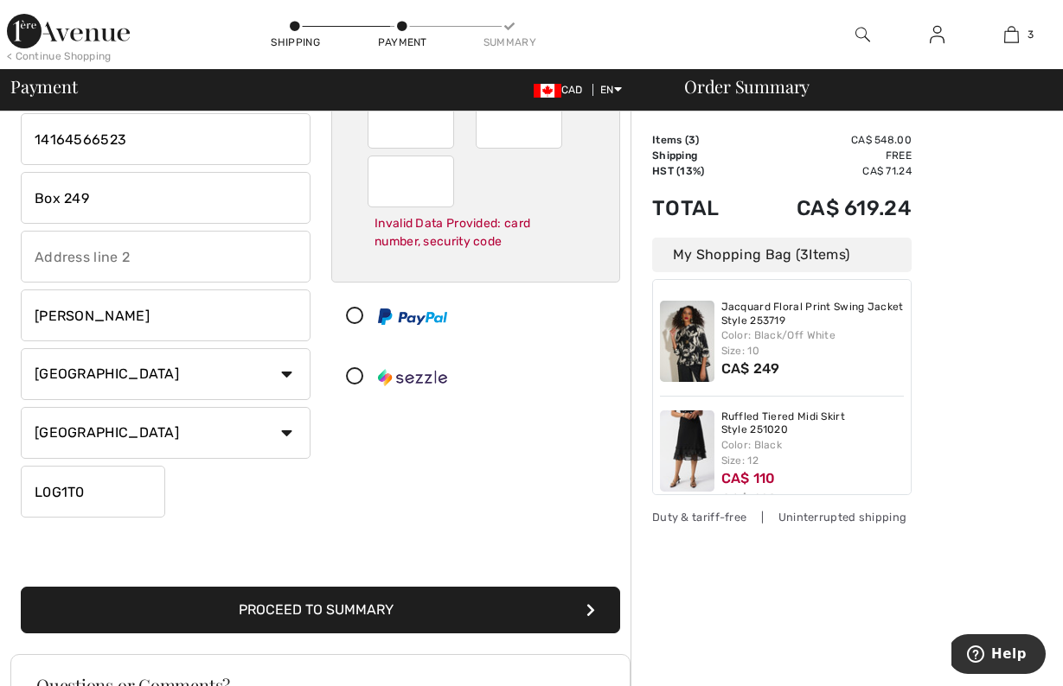
click at [326, 606] on button "Proceed to Summary" at bounding box center [320, 610] width 599 height 47
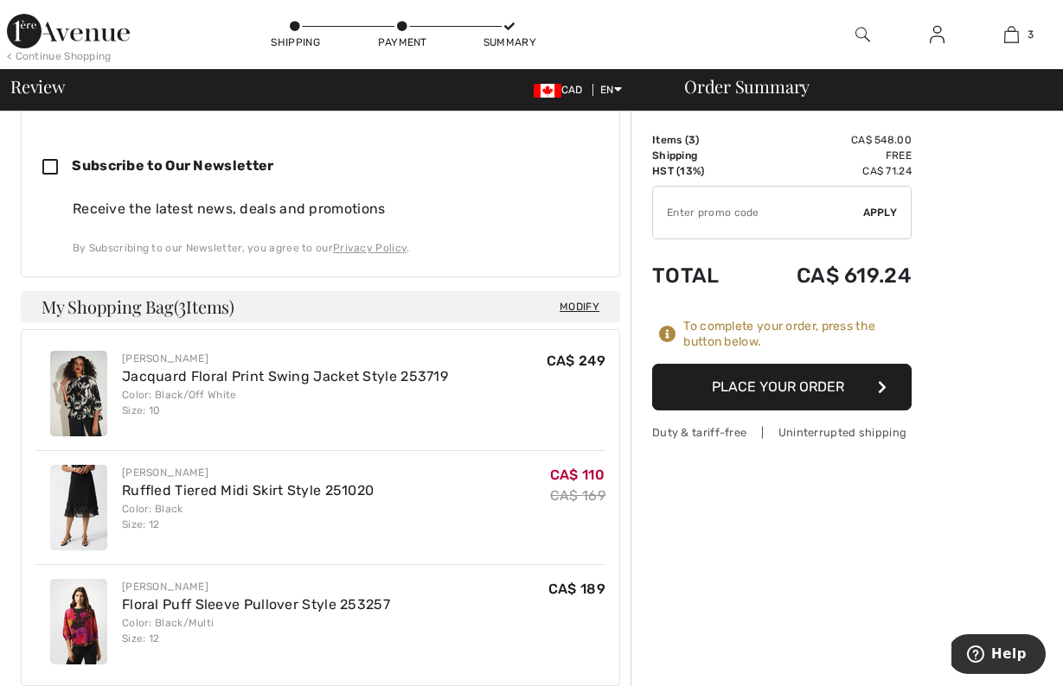
scroll to position [772, 0]
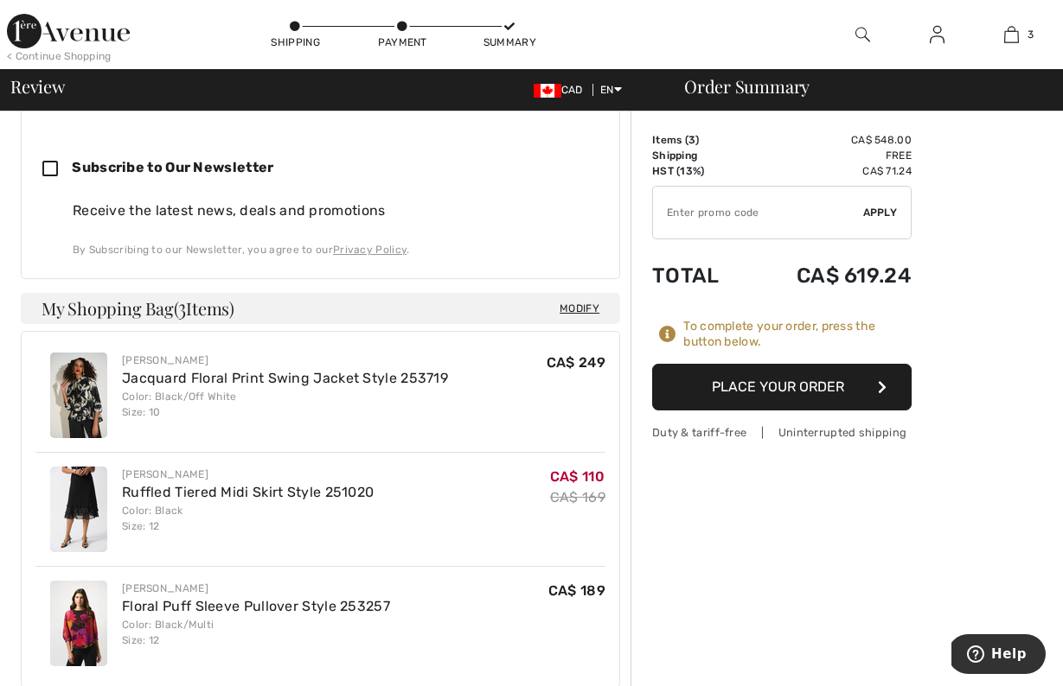
click at [780, 382] on button "Place Your Order" at bounding box center [781, 387] width 259 height 47
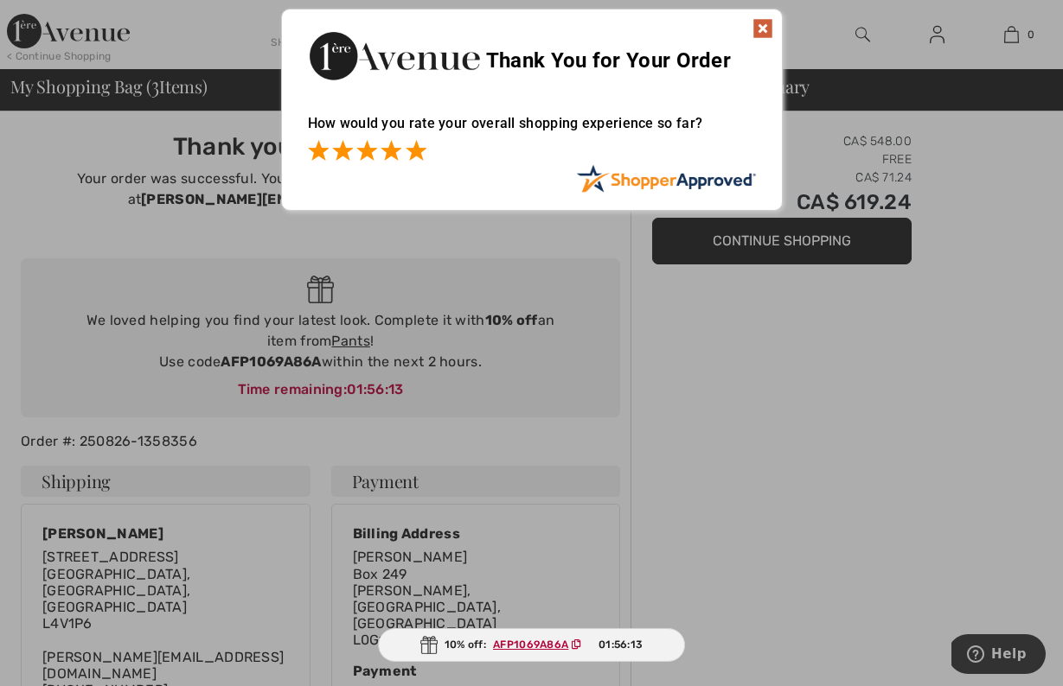
click at [415, 150] on span at bounding box center [415, 150] width 21 height 21
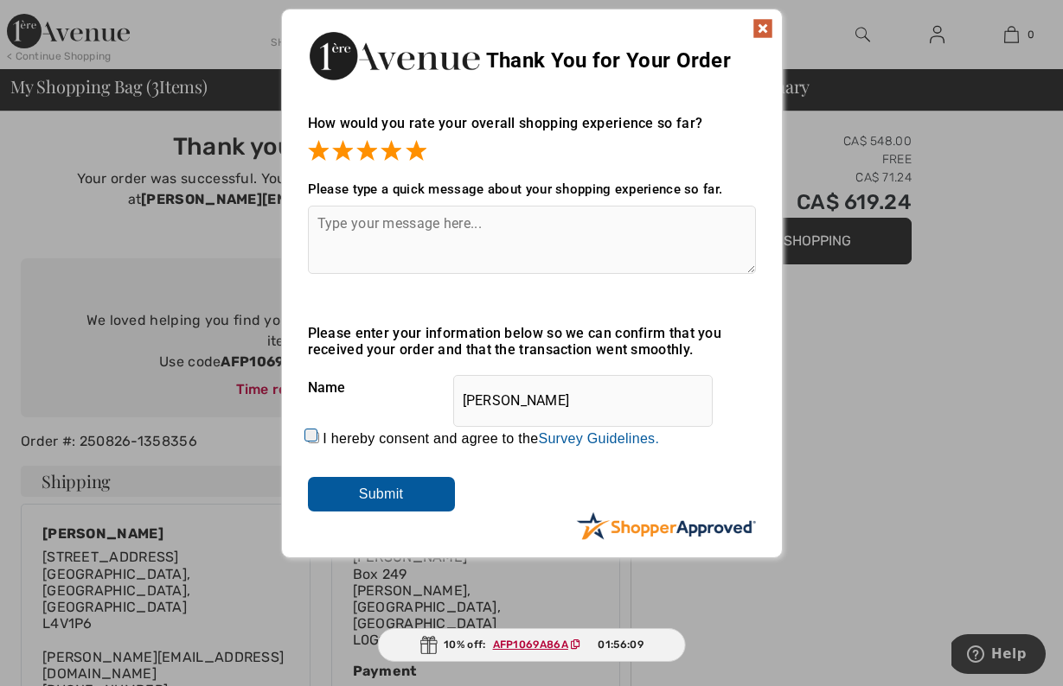
click at [326, 223] on textarea at bounding box center [532, 240] width 448 height 68
type textarea "easy to online shop"
click at [310, 436] on input "I hereby consent and agree to the By submitting a review, you grant permission …" at bounding box center [313, 437] width 11 height 11
checkbox input "true"
click at [374, 489] on input "Submit" at bounding box center [381, 494] width 147 height 35
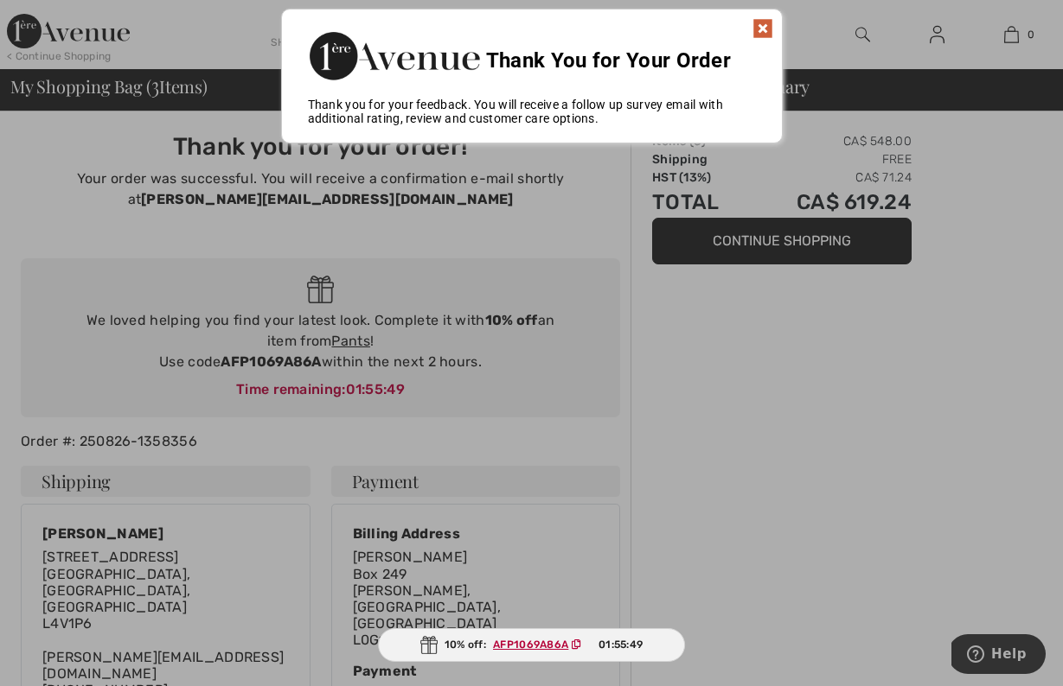
click at [763, 29] on img at bounding box center [762, 28] width 21 height 21
